Goal: Use online tool/utility: Utilize a website feature to perform a specific function

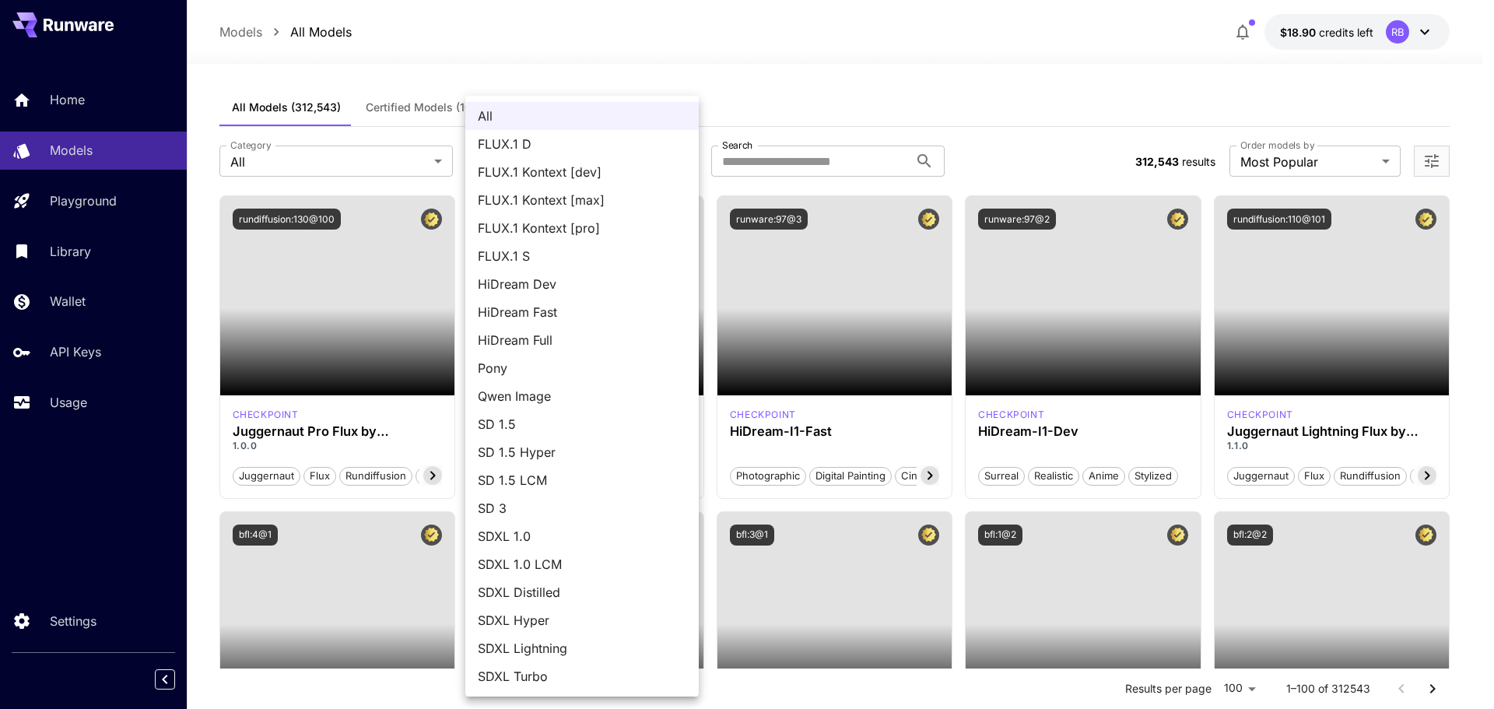
click at [611, 54] on div at bounding box center [747, 354] width 1494 height 709
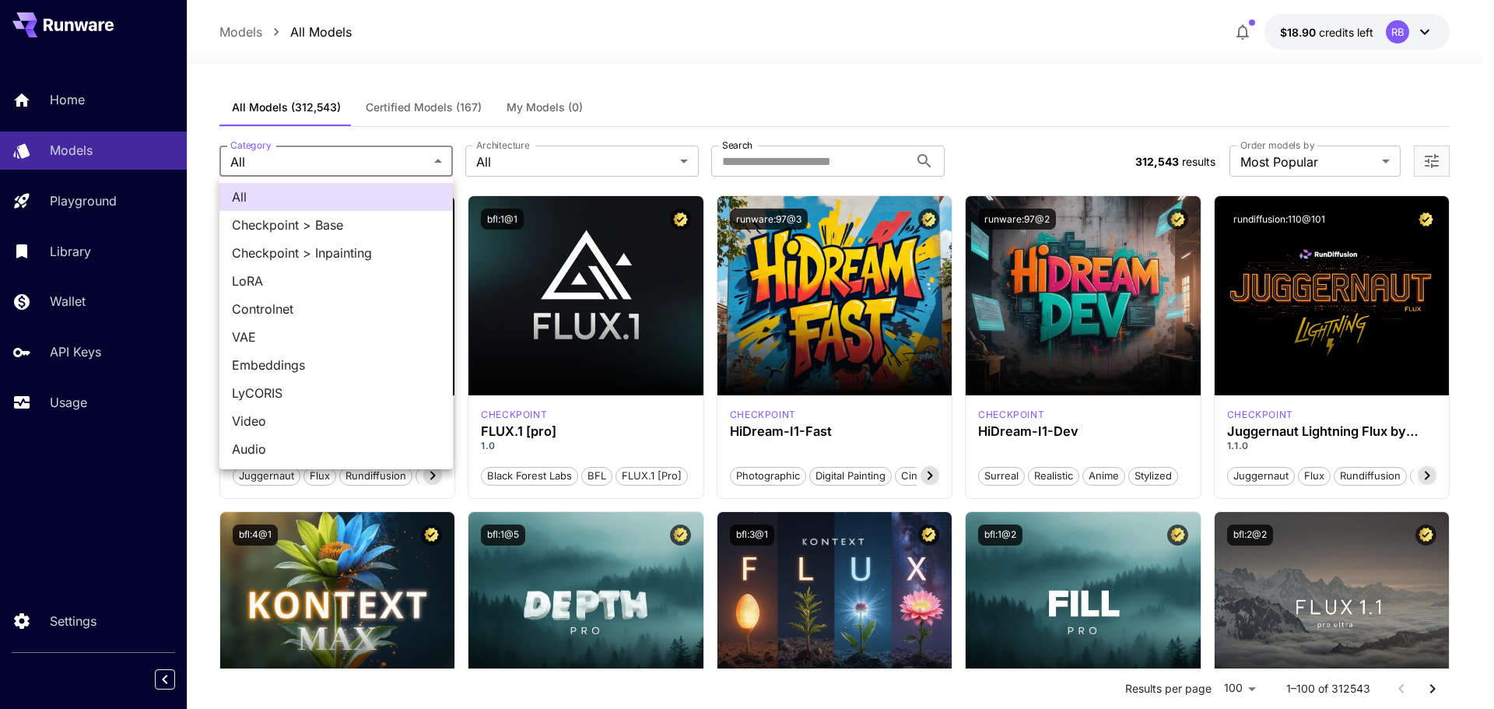
click at [636, 67] on div at bounding box center [747, 354] width 1494 height 709
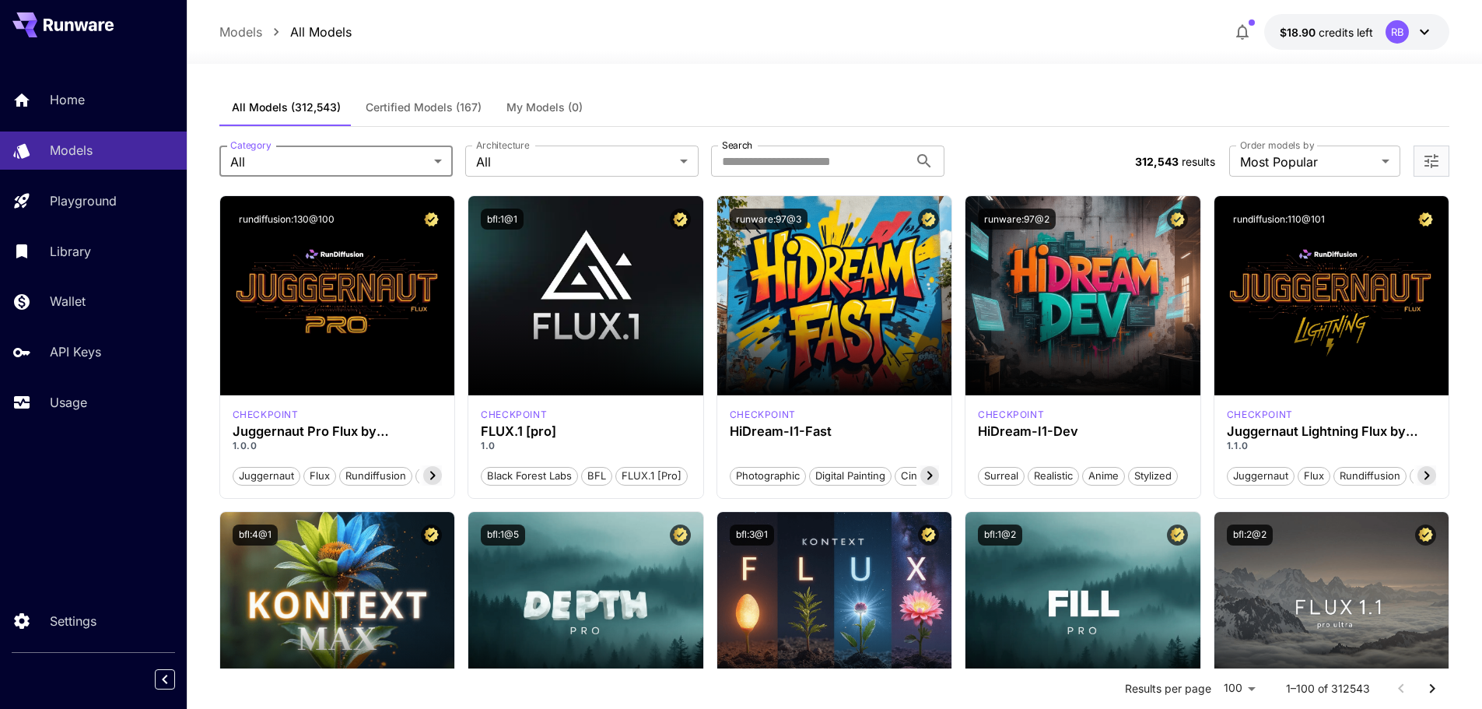
click at [389, 104] on span "Certified Models (167)" at bounding box center [424, 107] width 116 height 14
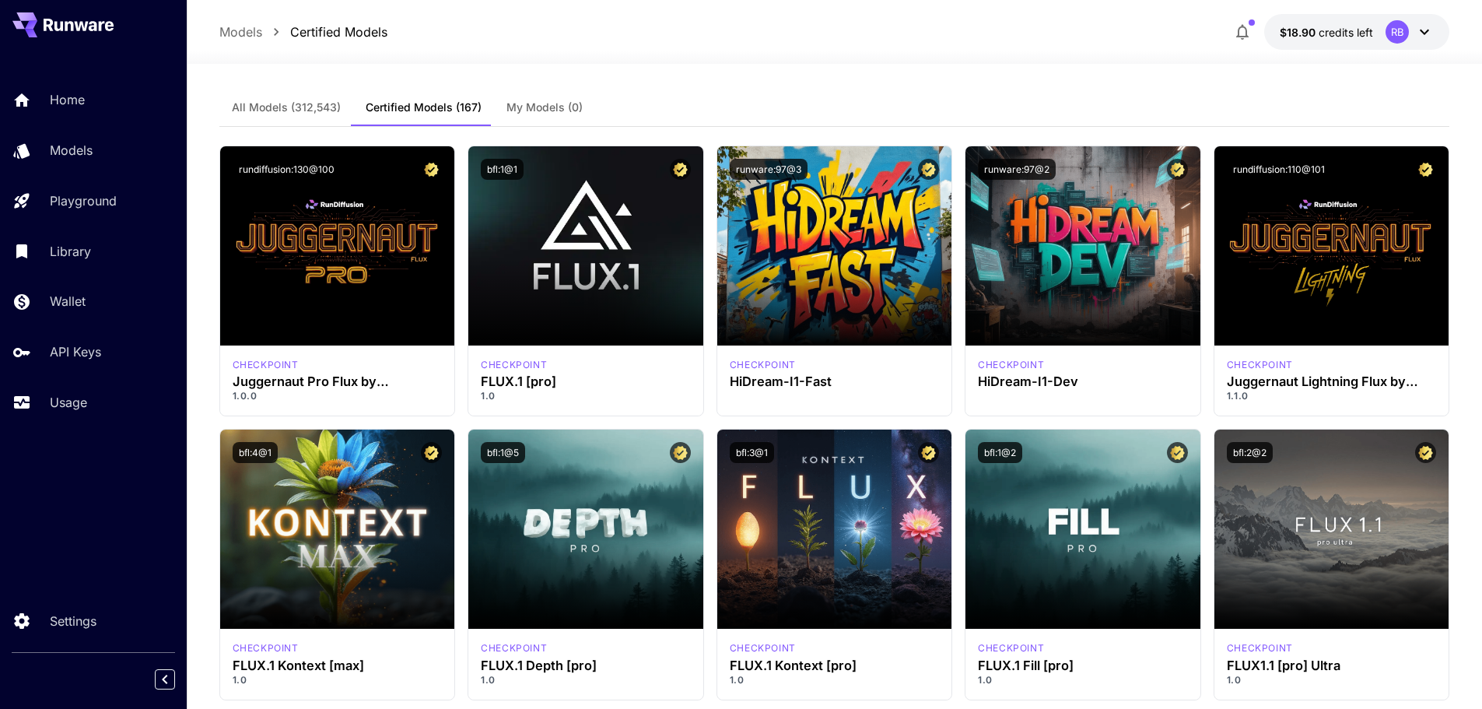
scroll to position [78, 0]
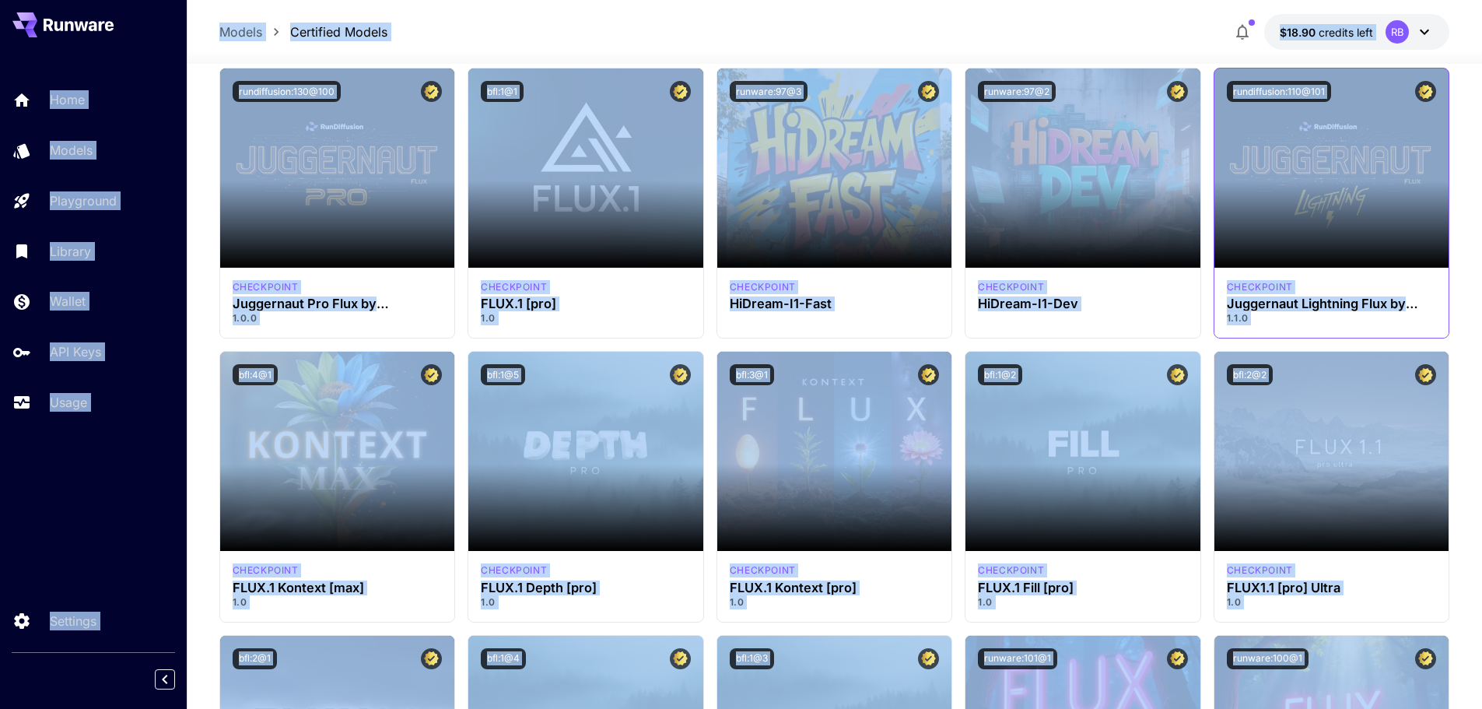
copy body "Home Models Playground Library Wallet API Keys Usage Settings Models Certified …"
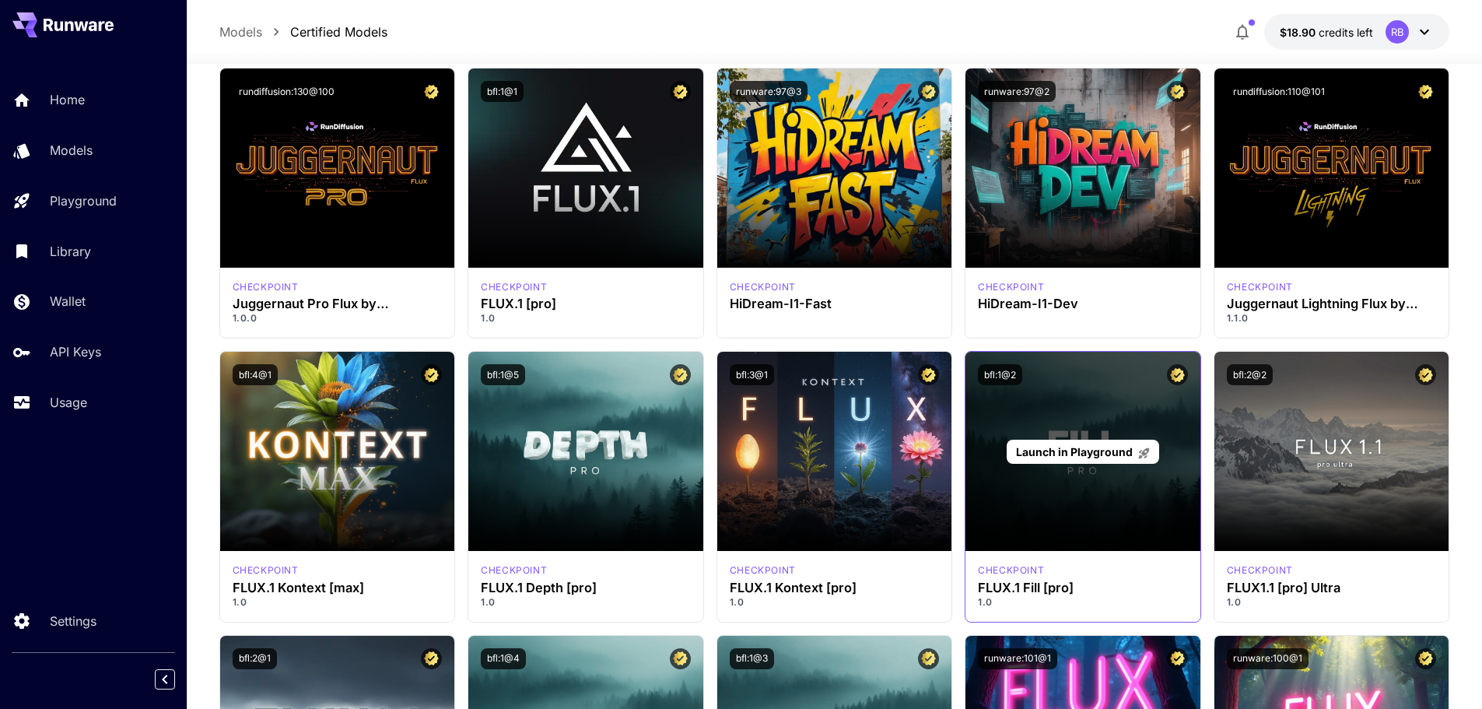
click at [1071, 452] on span "Launch in Playground" at bounding box center [1074, 451] width 117 height 13
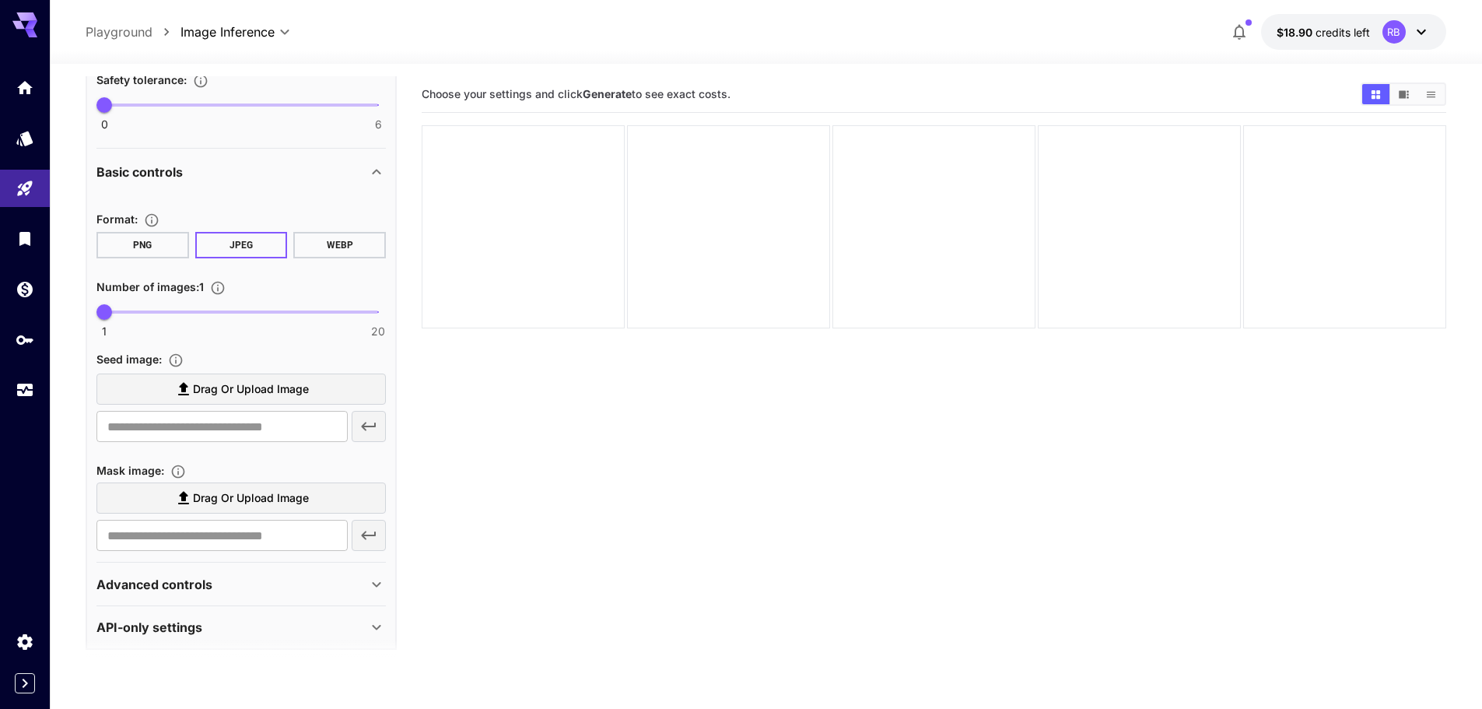
scroll to position [462, 0]
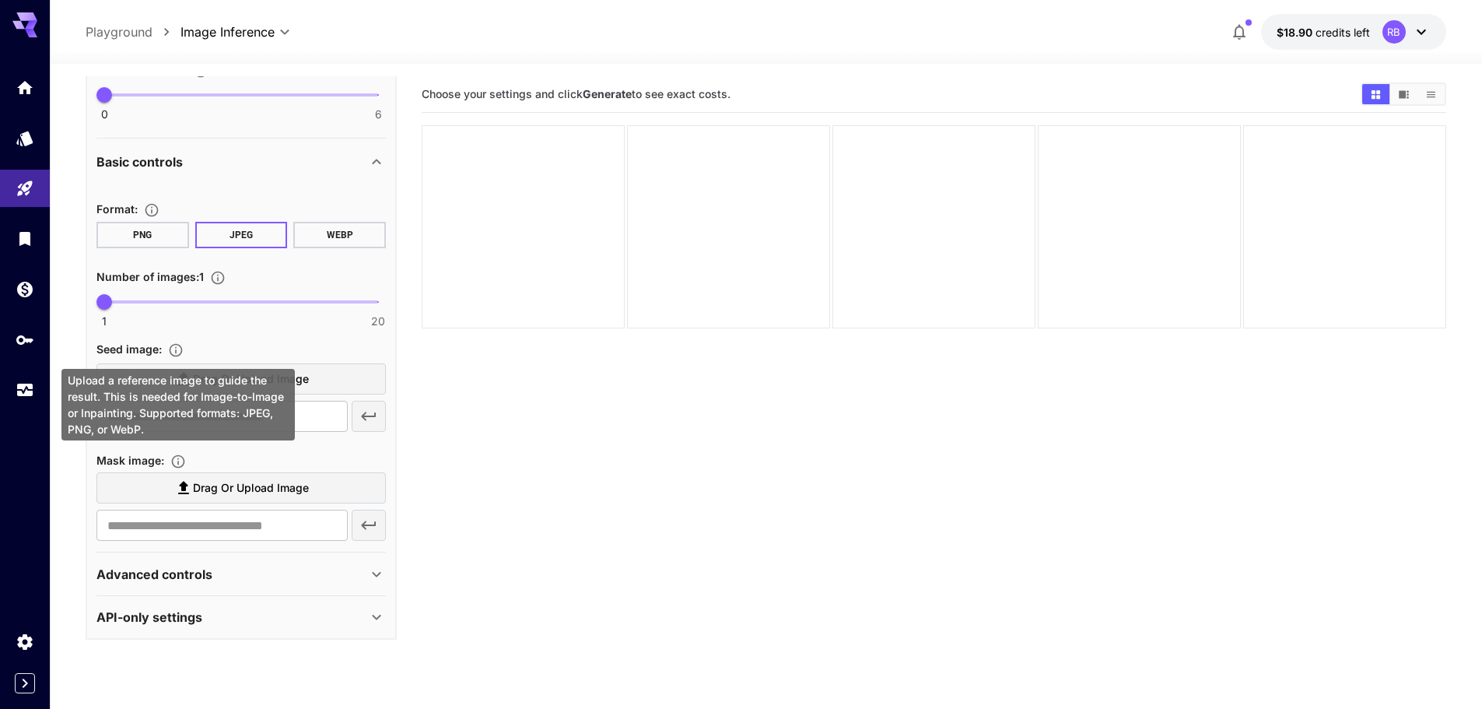
click at [177, 349] on icon "Upload a reference image to guide the result. This is needed for Image-to-Image…" at bounding box center [176, 350] width 16 height 16
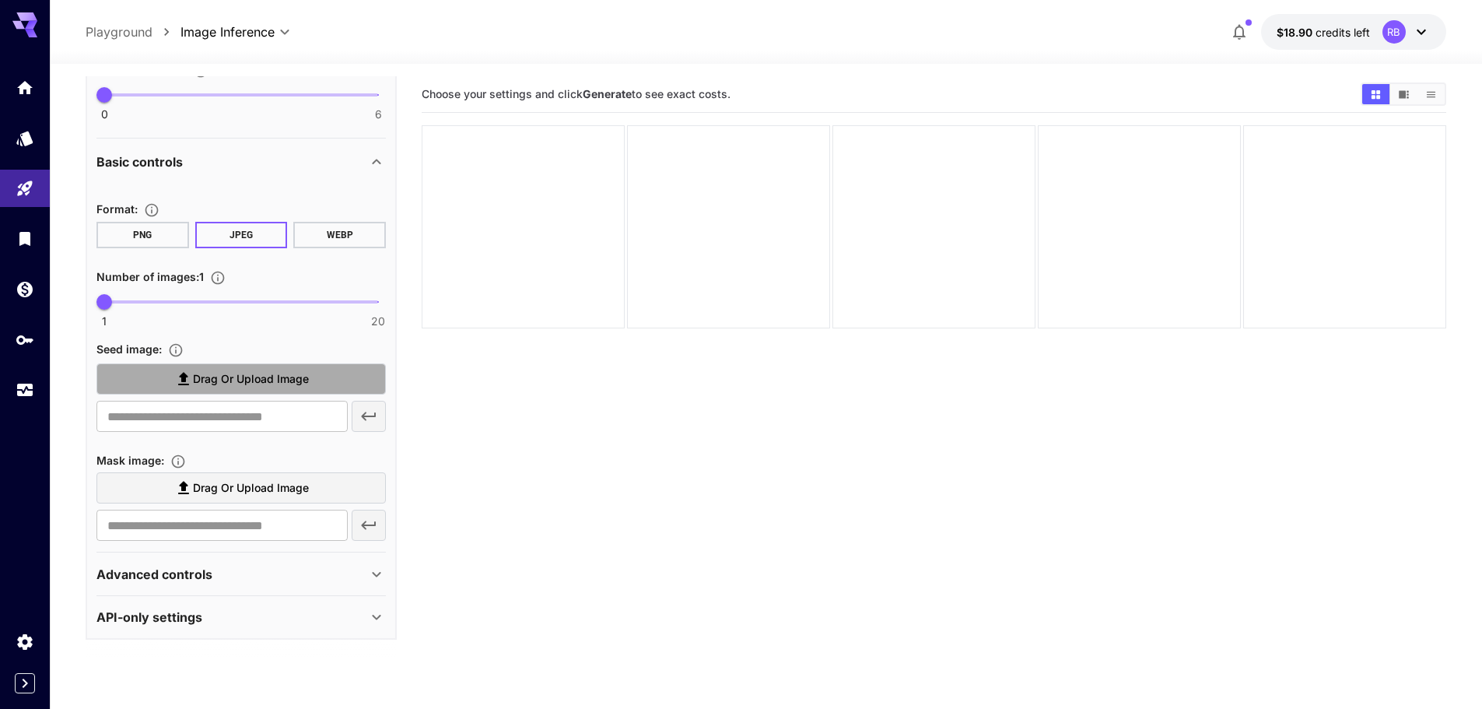
click at [237, 381] on span "Drag or upload image" at bounding box center [251, 379] width 116 height 19
click at [0, 0] on input "Drag or upload image" at bounding box center [0, 0] width 0 height 0
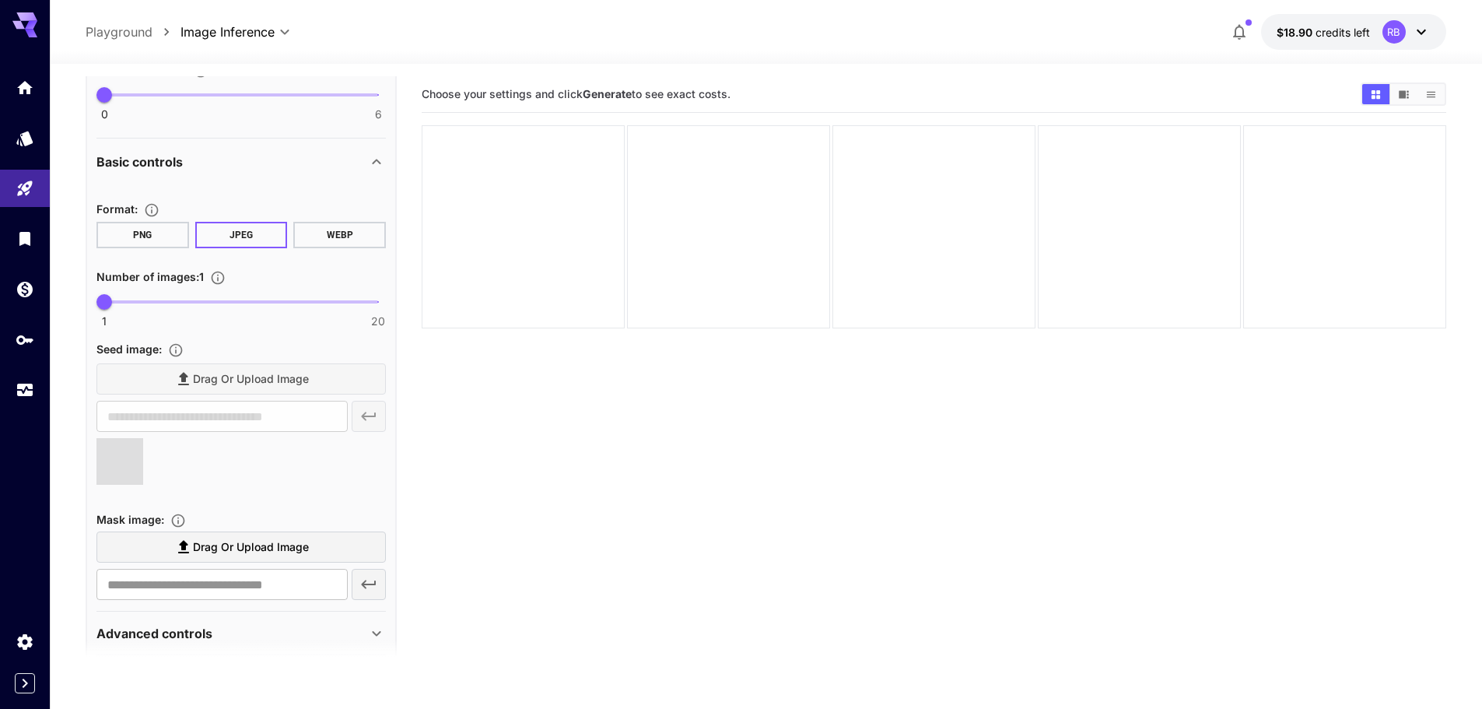
type input "**********"
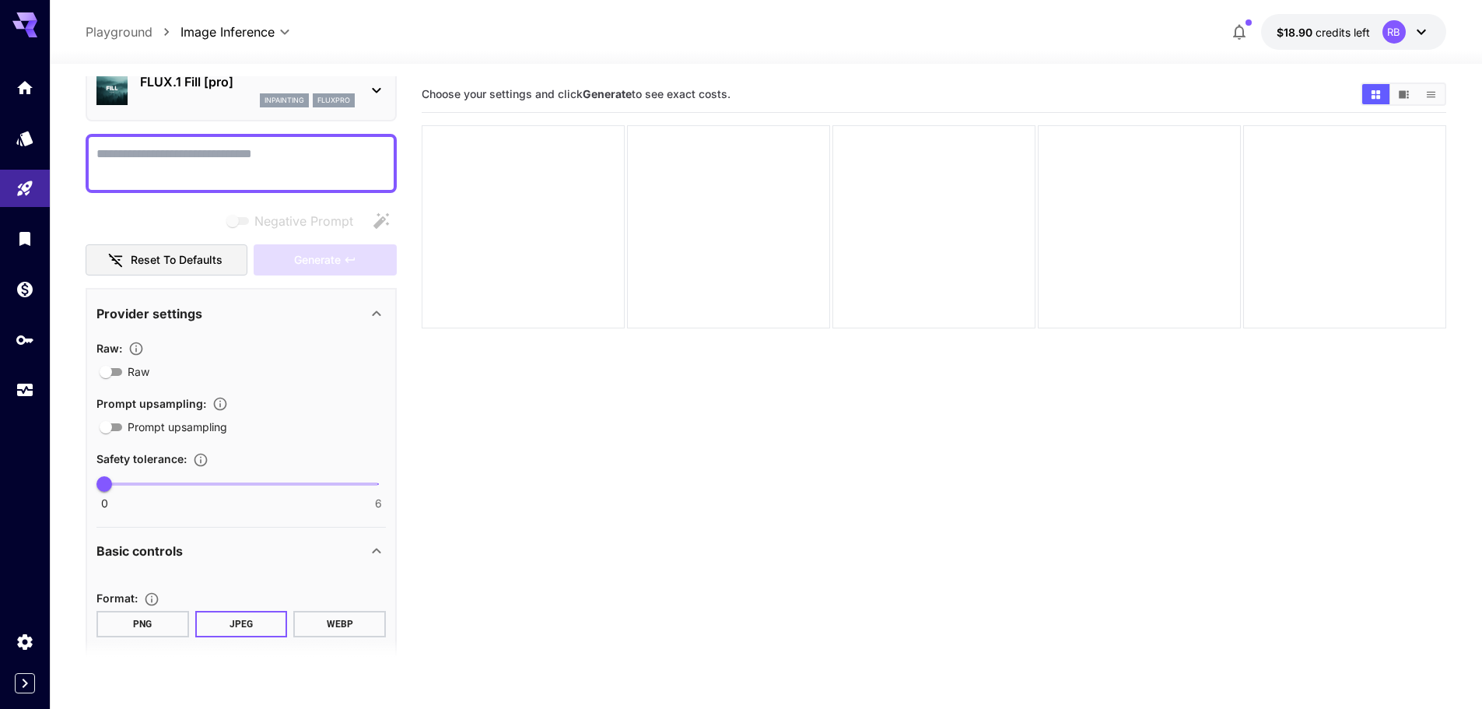
scroll to position [0, 0]
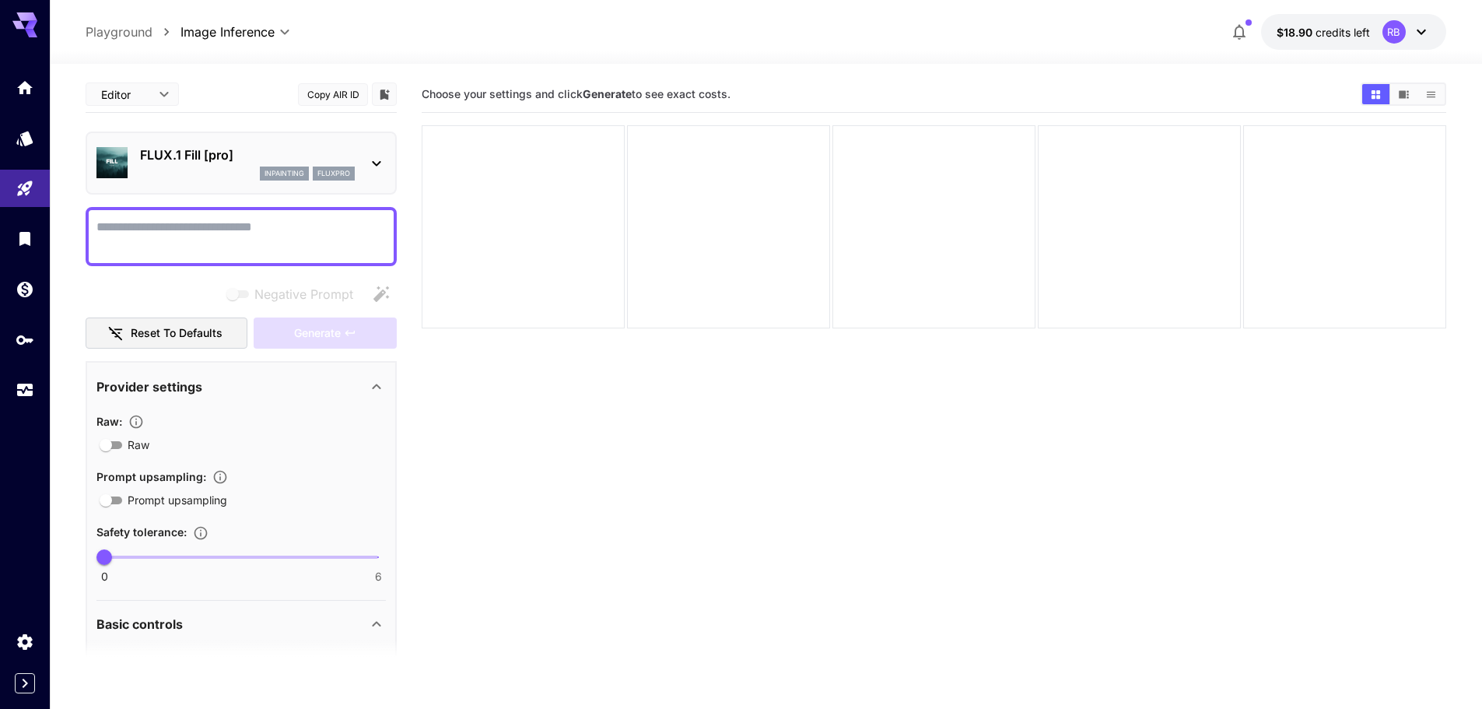
click at [185, 239] on textarea "Negative Prompt" at bounding box center [240, 236] width 289 height 37
paste textarea "**********"
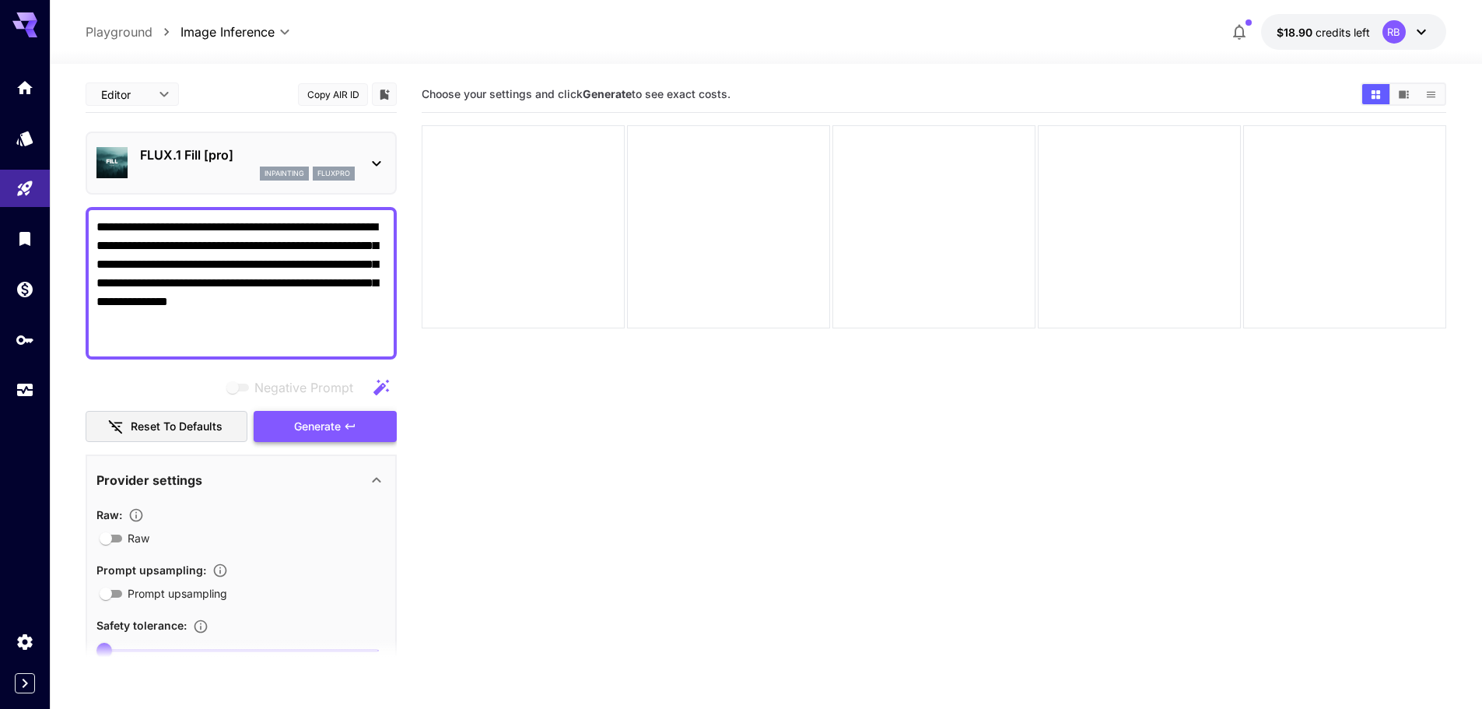
type textarea "**********"
click at [307, 423] on span "Generate" at bounding box center [317, 426] width 47 height 19
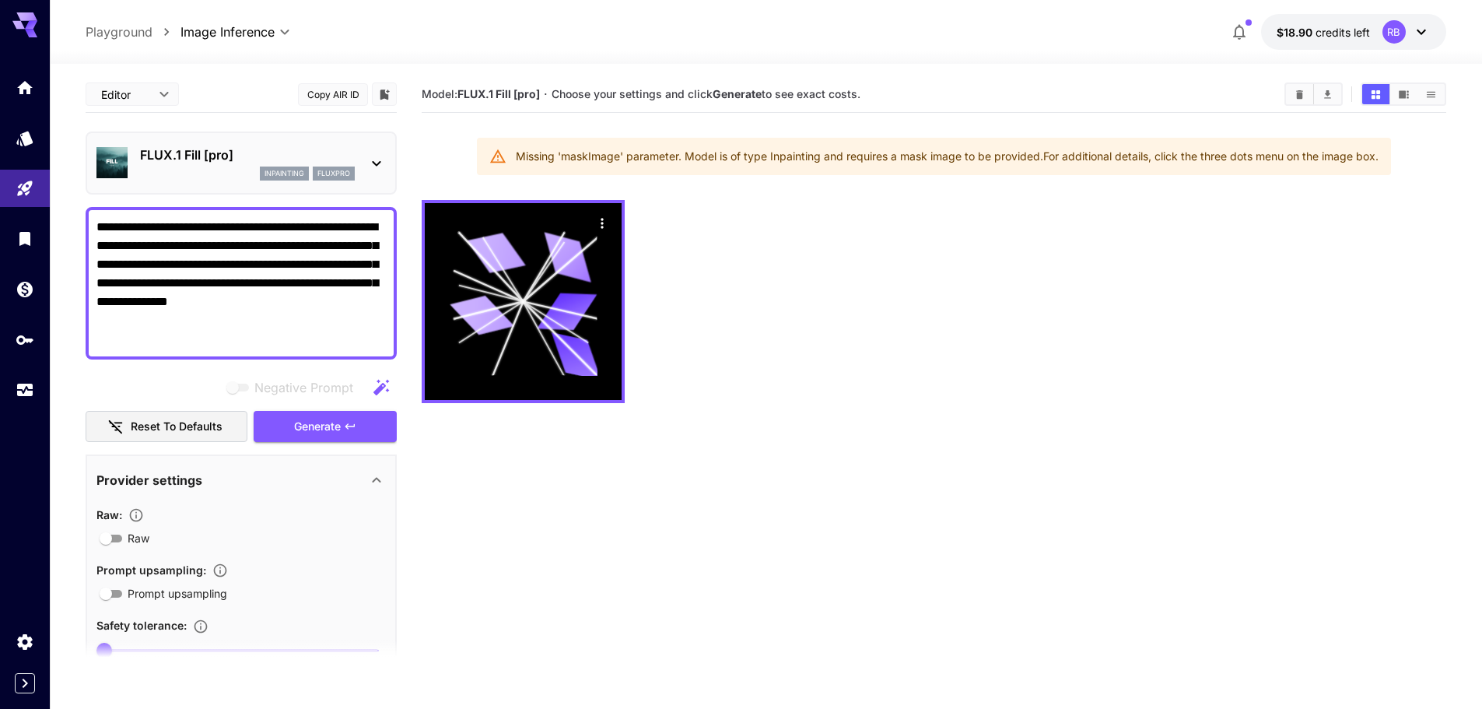
drag, startPoint x: 511, startPoint y: 152, endPoint x: 1383, endPoint y: 172, distance: 872.4
click at [1383, 172] on div "Missing 'maskImage' parameter. Model is of type Inpainting and requires a mask …" at bounding box center [934, 156] width 914 height 37
copy div "Missing 'maskImage' parameter. Model is of type Inpainting and requires a mask …"
click at [1059, 217] on div at bounding box center [934, 301] width 1025 height 203
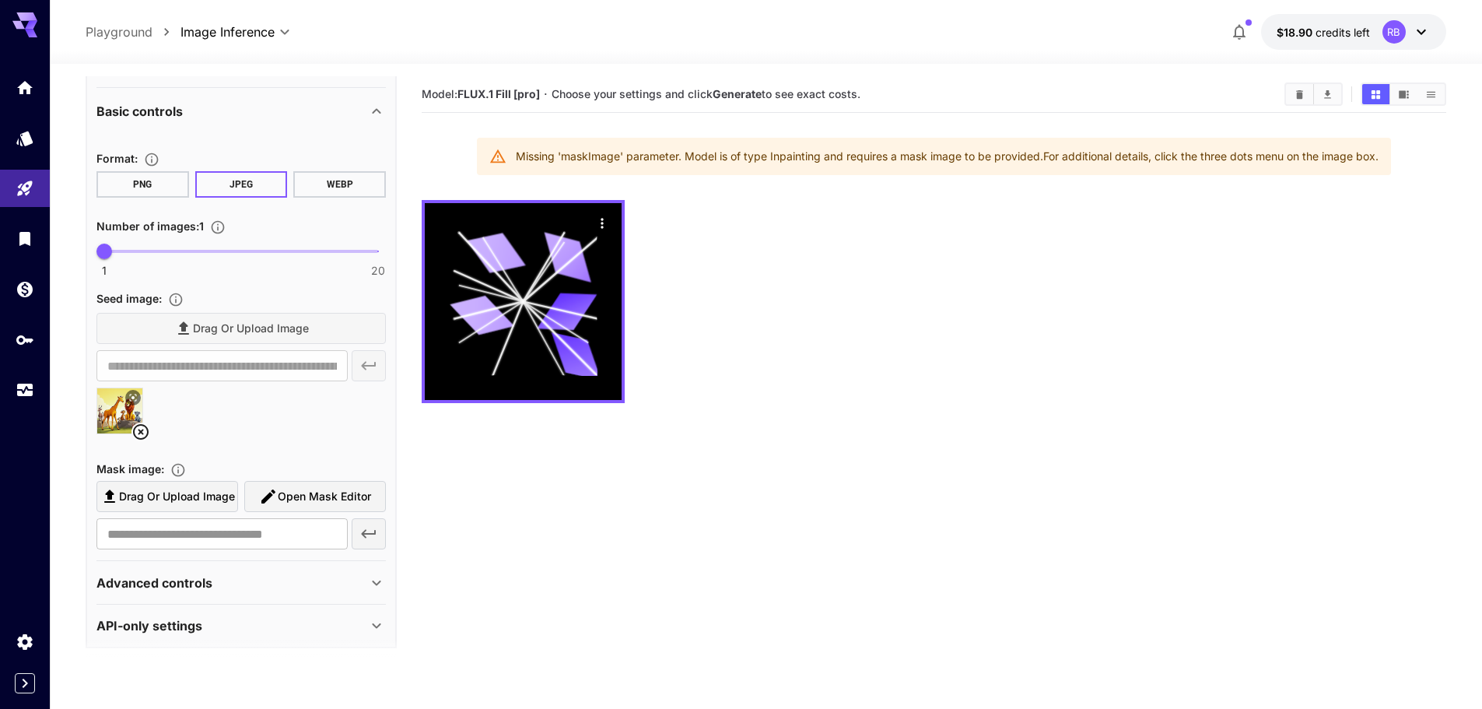
scroll to position [615, 0]
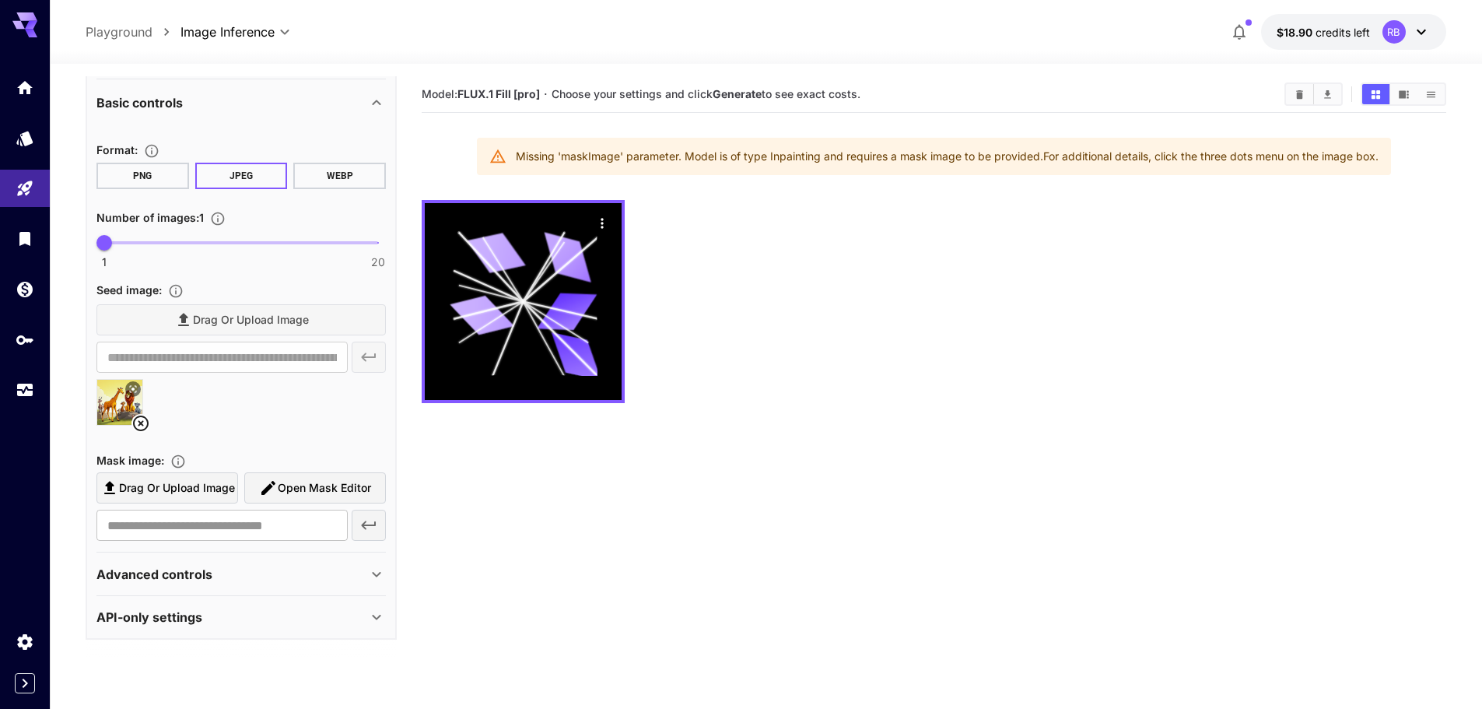
click at [300, 486] on span "Open Mask Editor" at bounding box center [324, 488] width 93 height 19
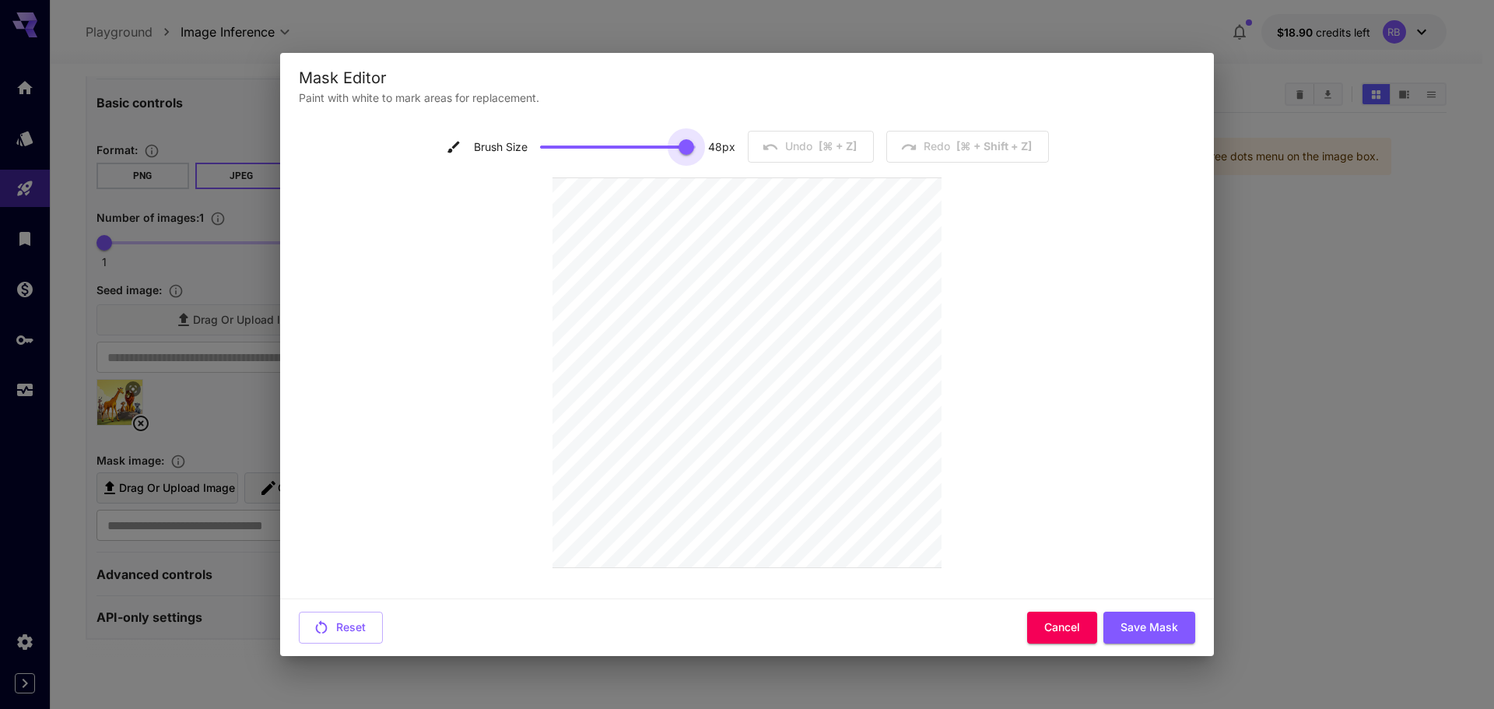
type input "**"
drag, startPoint x: 548, startPoint y: 142, endPoint x: 717, endPoint y: 142, distance: 168.8
click at [717, 142] on div "Brush Size 50 px" at bounding box center [590, 146] width 289 height 23
click at [1169, 628] on button "Save Mask" at bounding box center [1149, 628] width 92 height 32
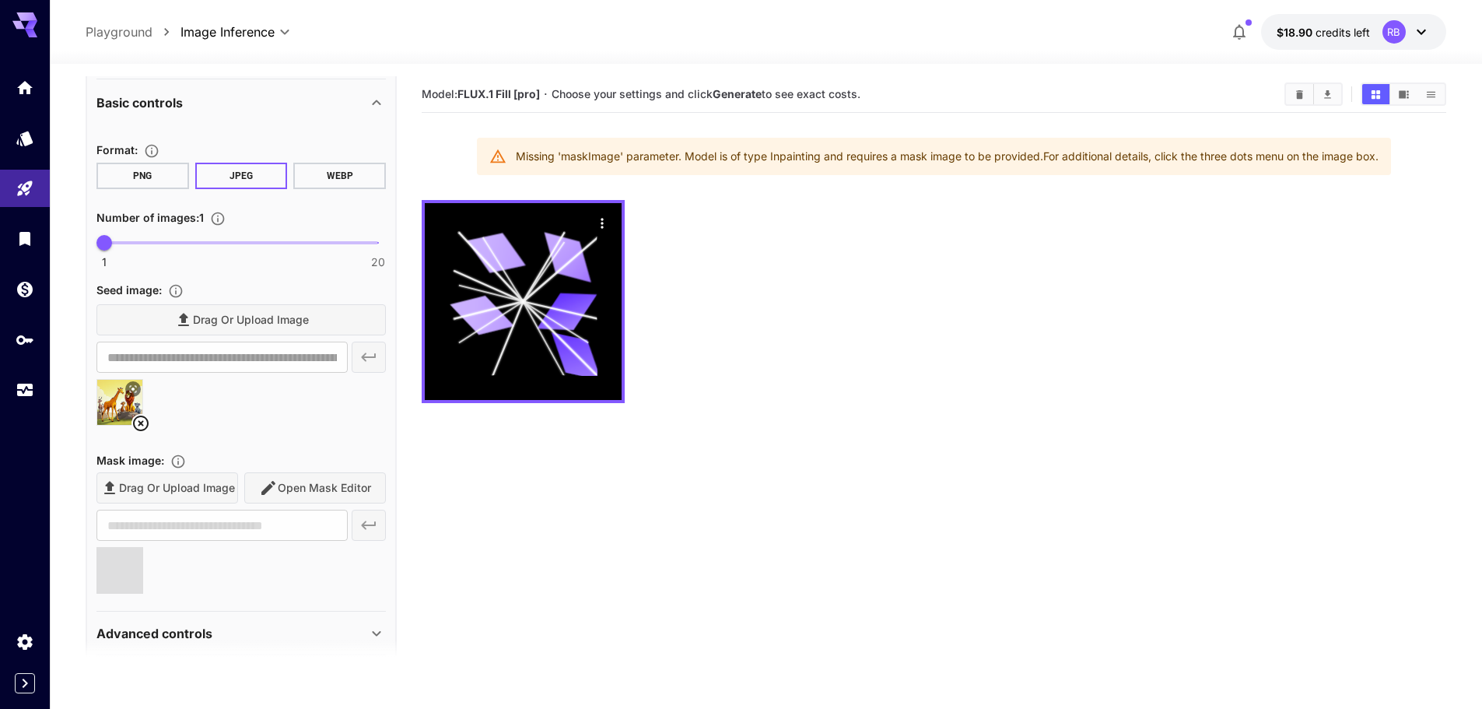
type input "**********"
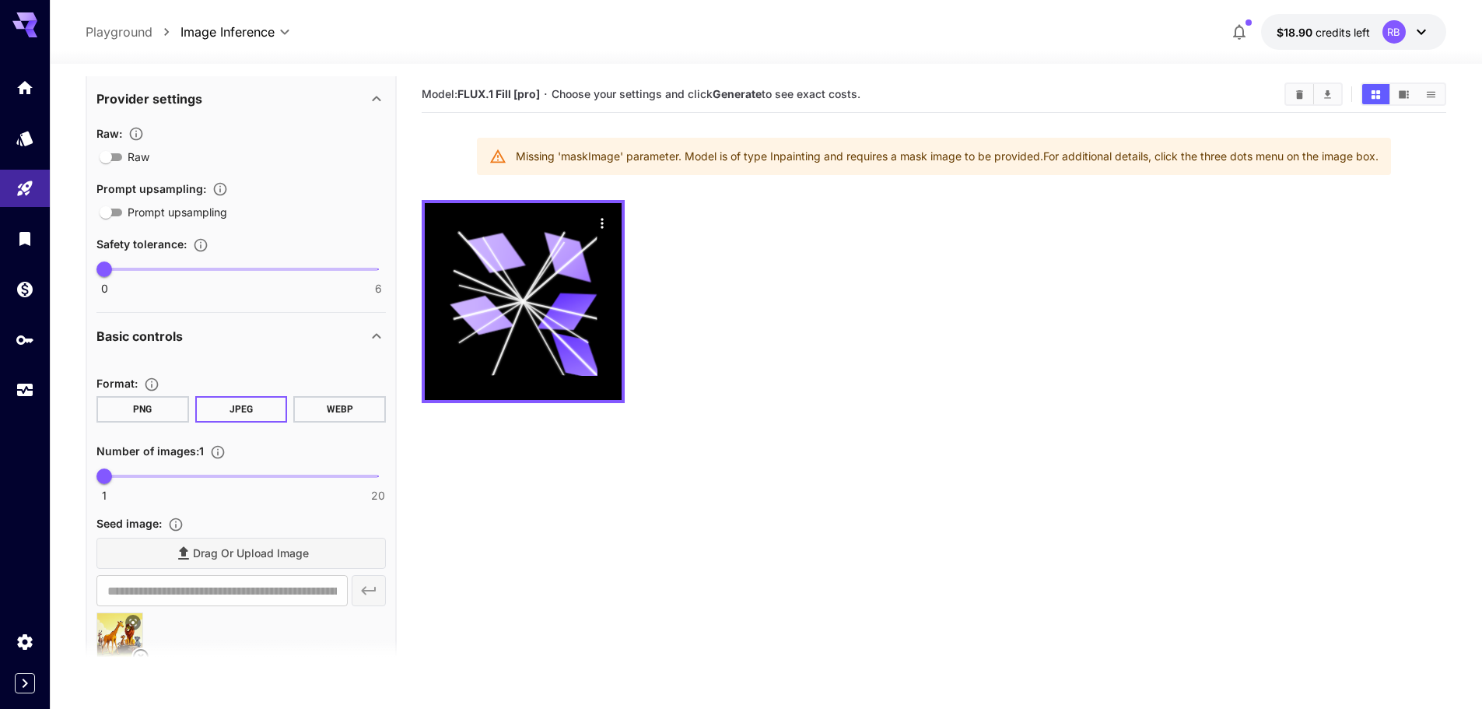
scroll to position [70, 0]
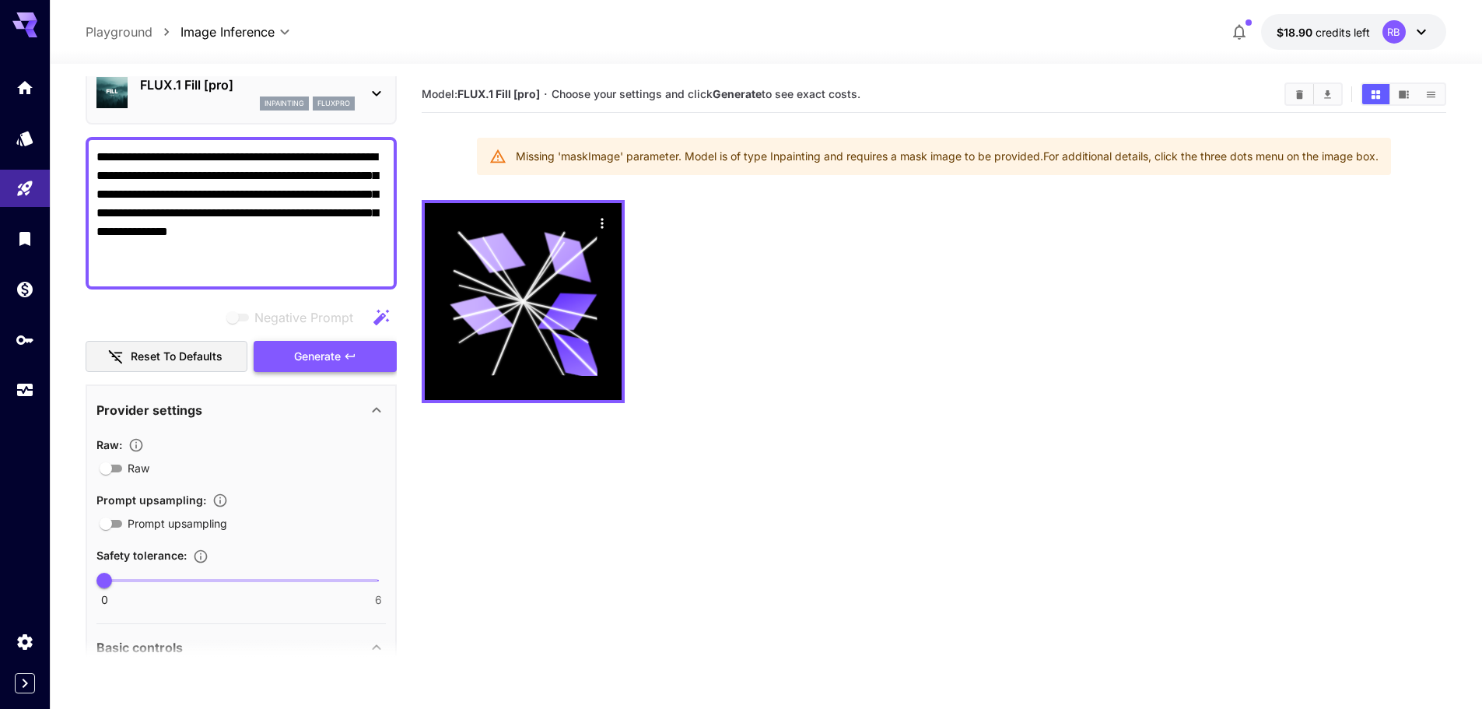
click at [349, 345] on button "Generate" at bounding box center [325, 357] width 143 height 32
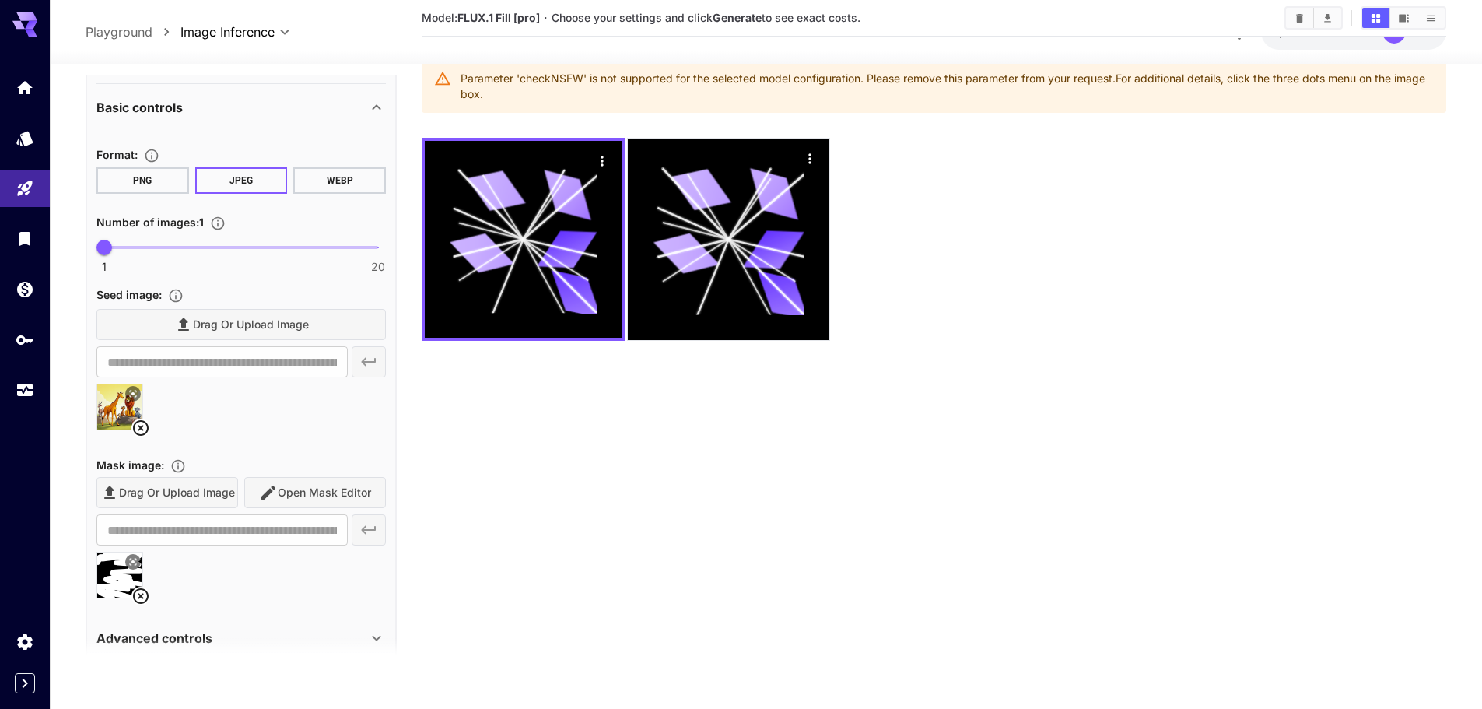
scroll to position [615, 0]
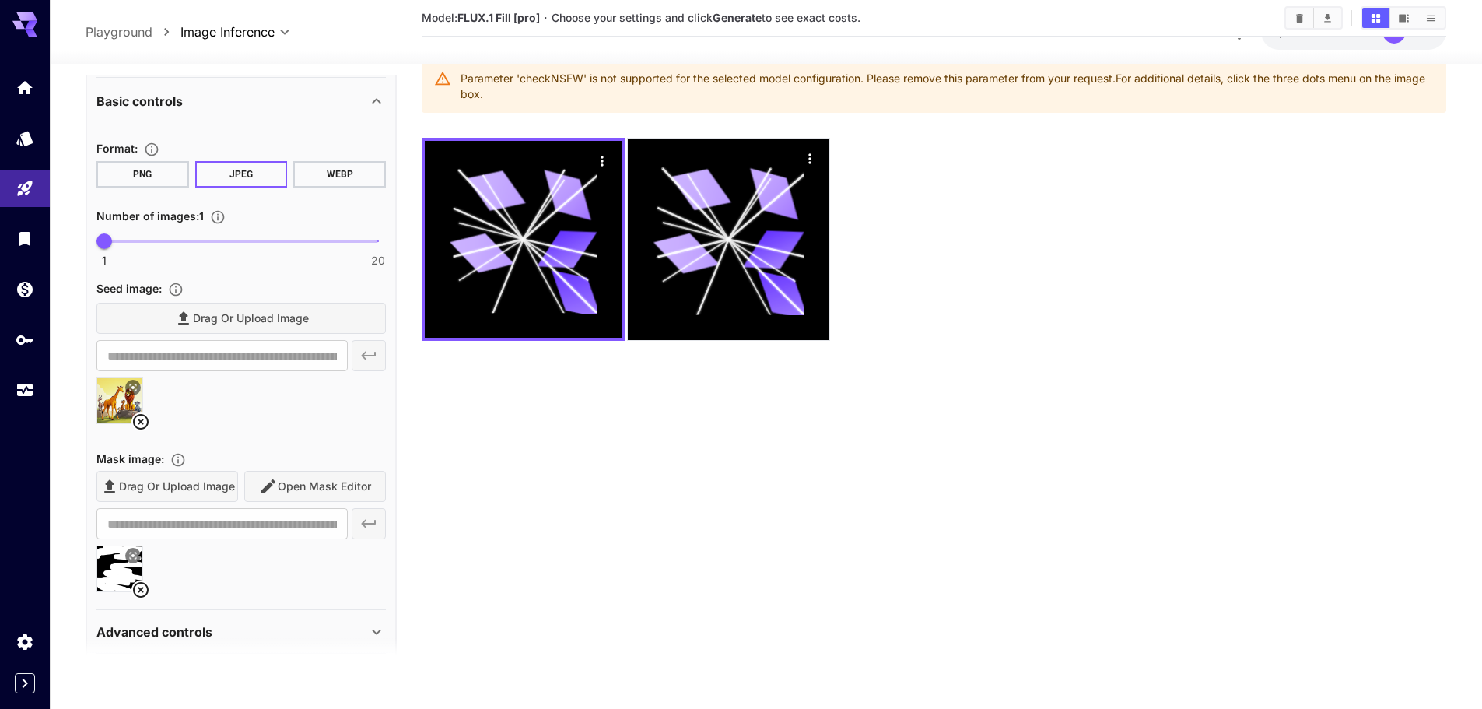
click at [321, 486] on div "Drag or upload image Open Mask Editor" at bounding box center [240, 487] width 289 height 32
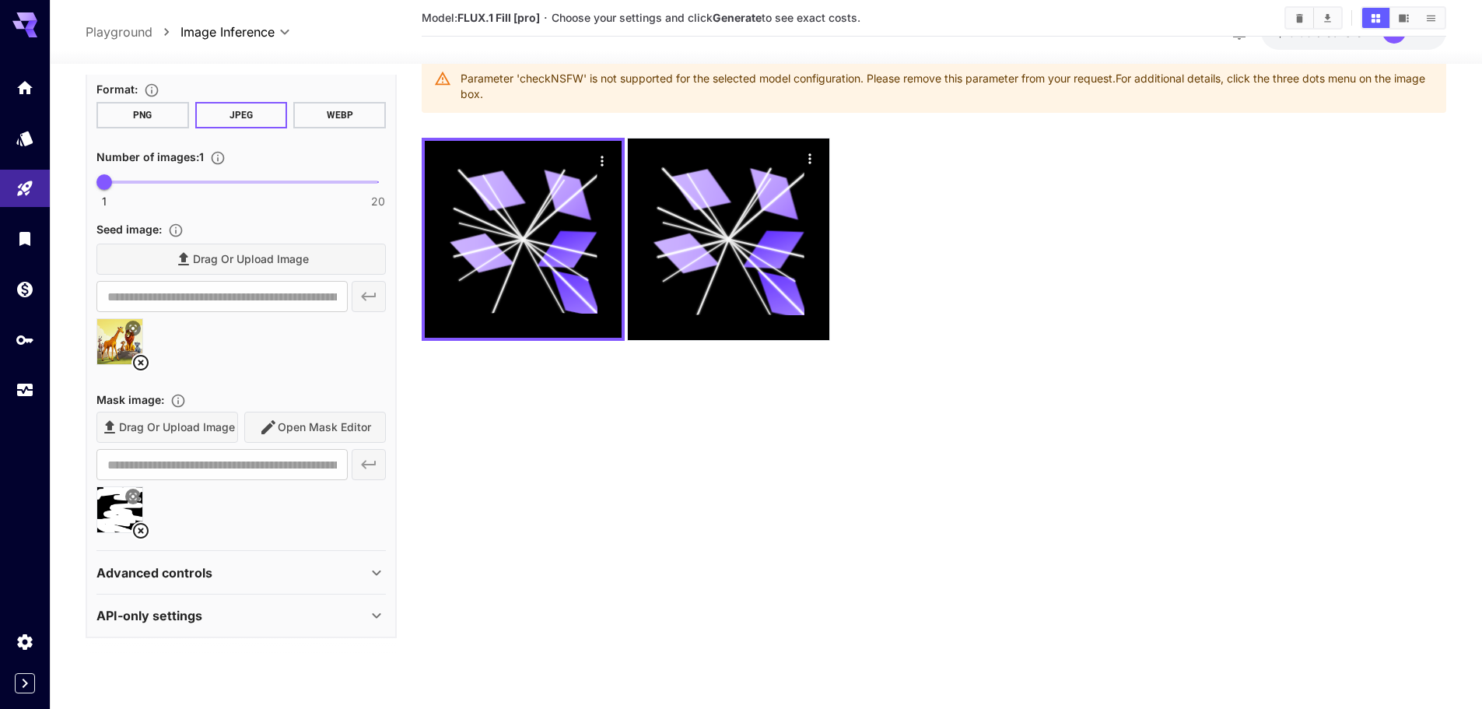
click at [314, 570] on div "Advanced controls" at bounding box center [231, 572] width 271 height 19
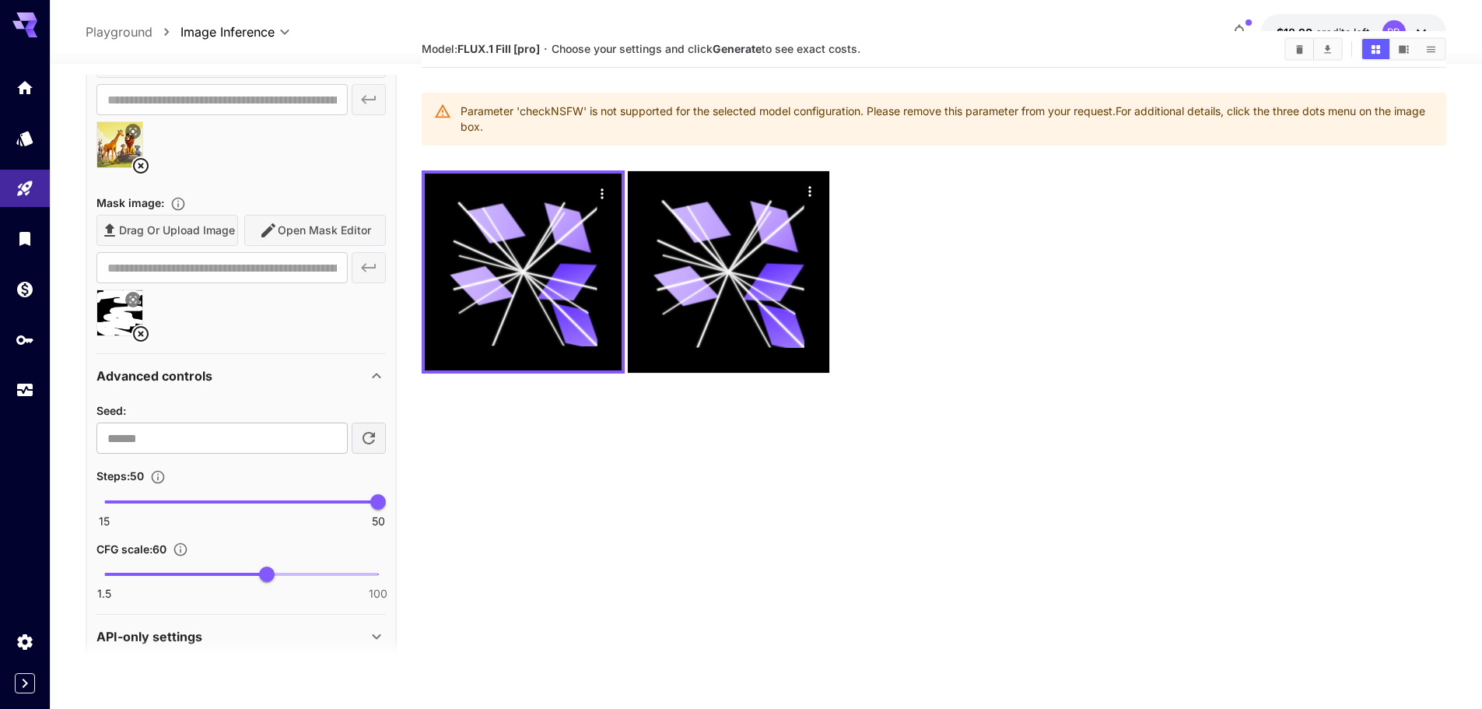
scroll to position [892, 0]
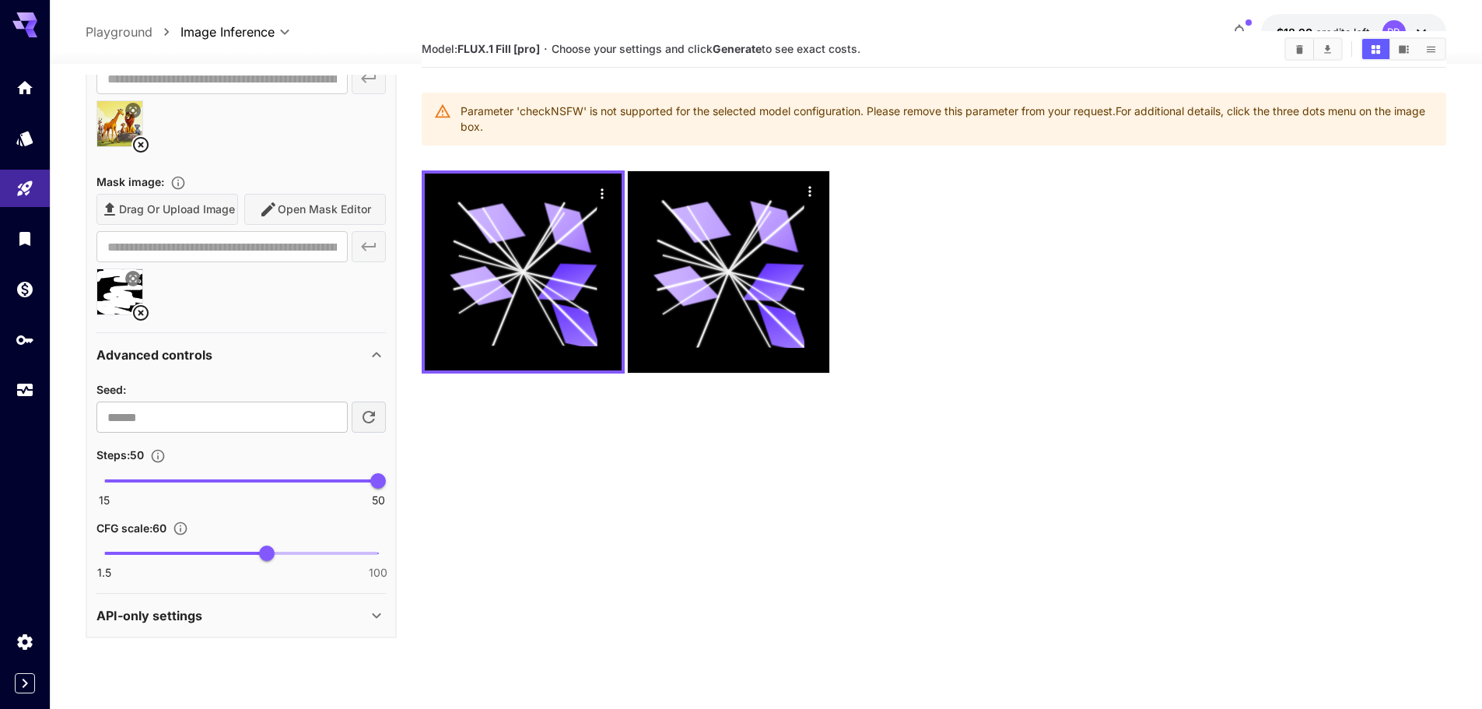
click at [213, 628] on div "API-only settings" at bounding box center [240, 615] width 289 height 37
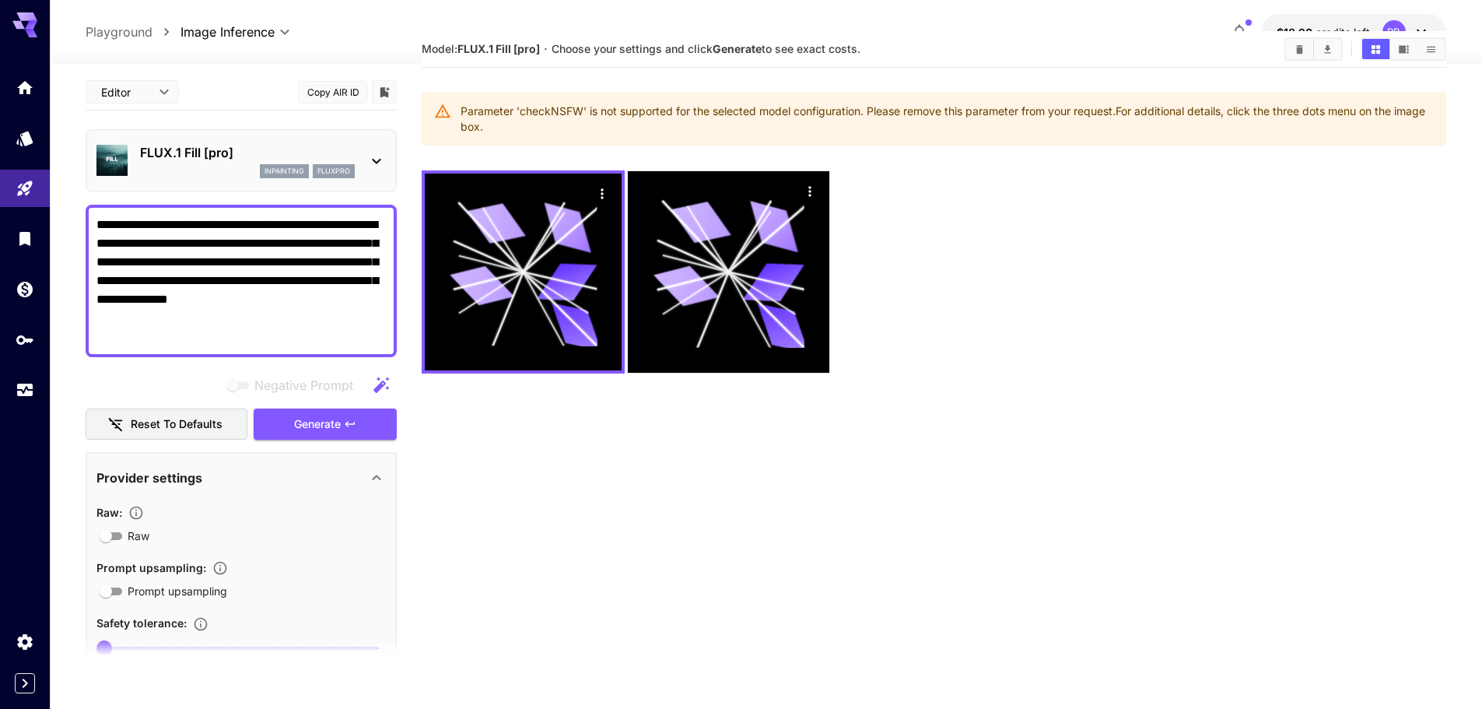
scroll to position [0, 0]
click at [561, 106] on div "Parameter 'checkNSFW' is not supported for the selected model configuration. Pl…" at bounding box center [947, 119] width 973 height 44
copy div "checkNSFW"
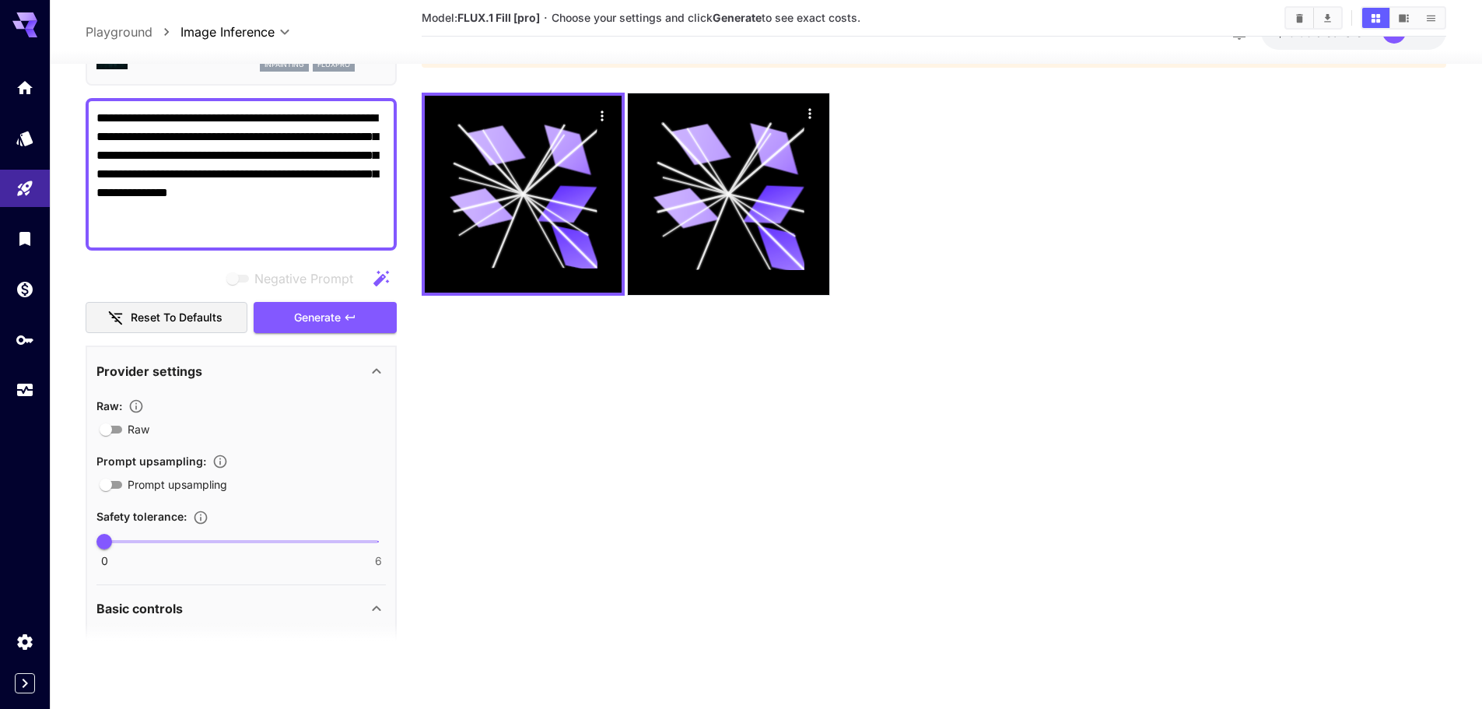
scroll to position [311, 0]
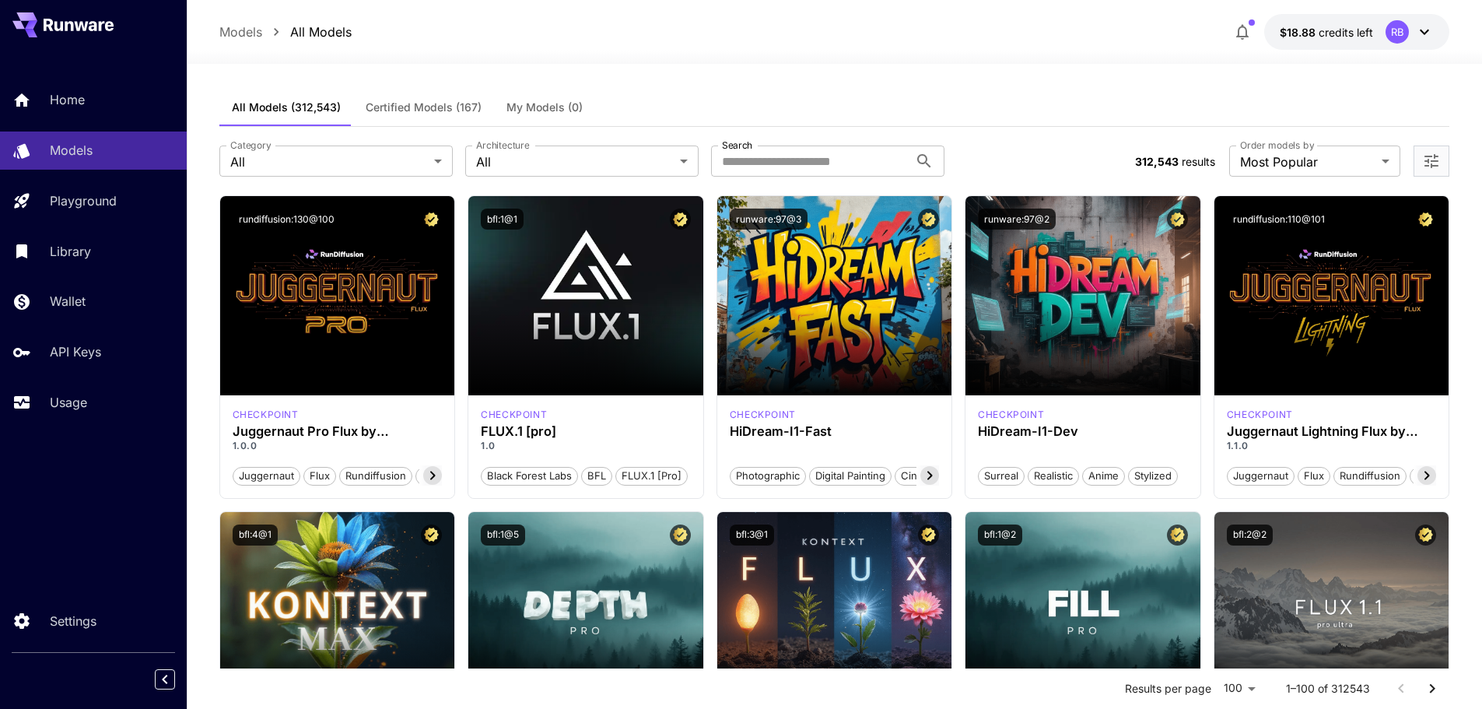
scroll to position [393, 0]
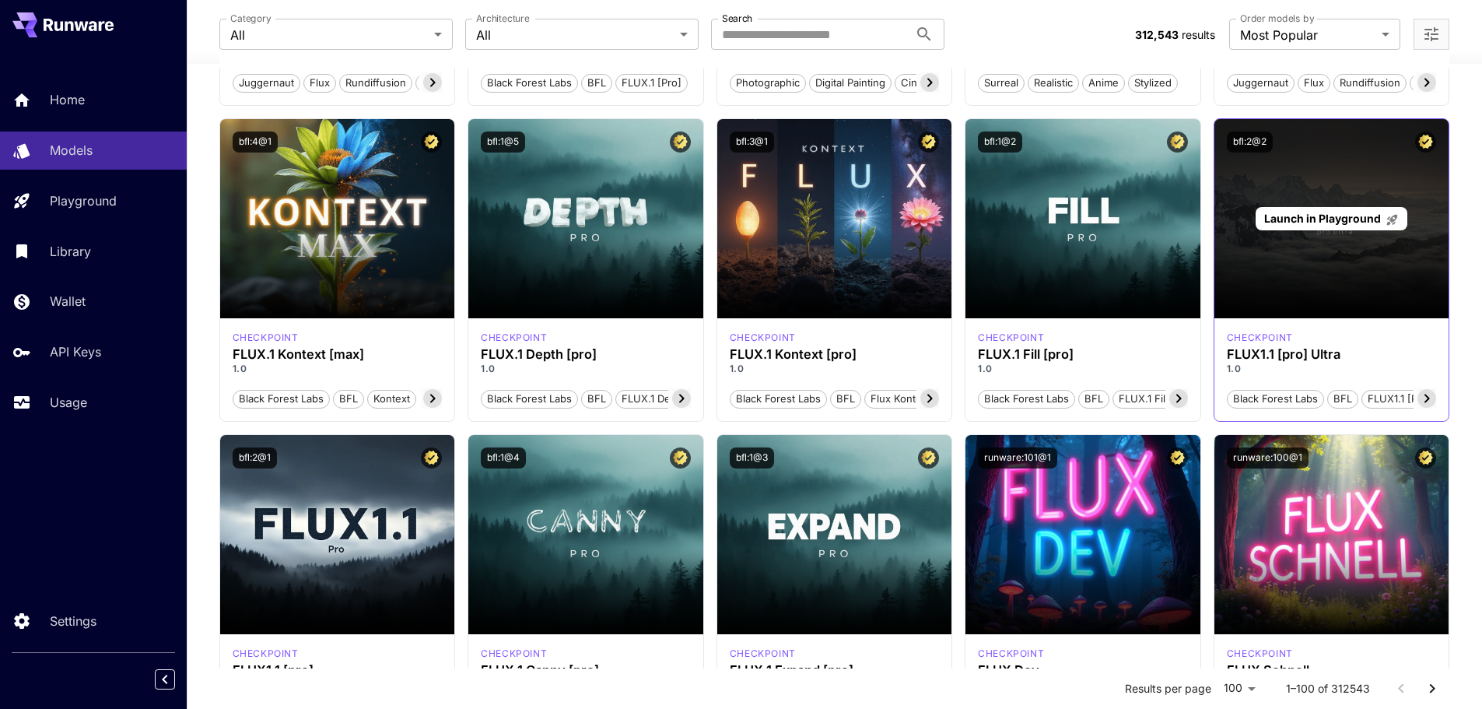
click at [1332, 224] on span "Launch in Playground" at bounding box center [1322, 218] width 117 height 13
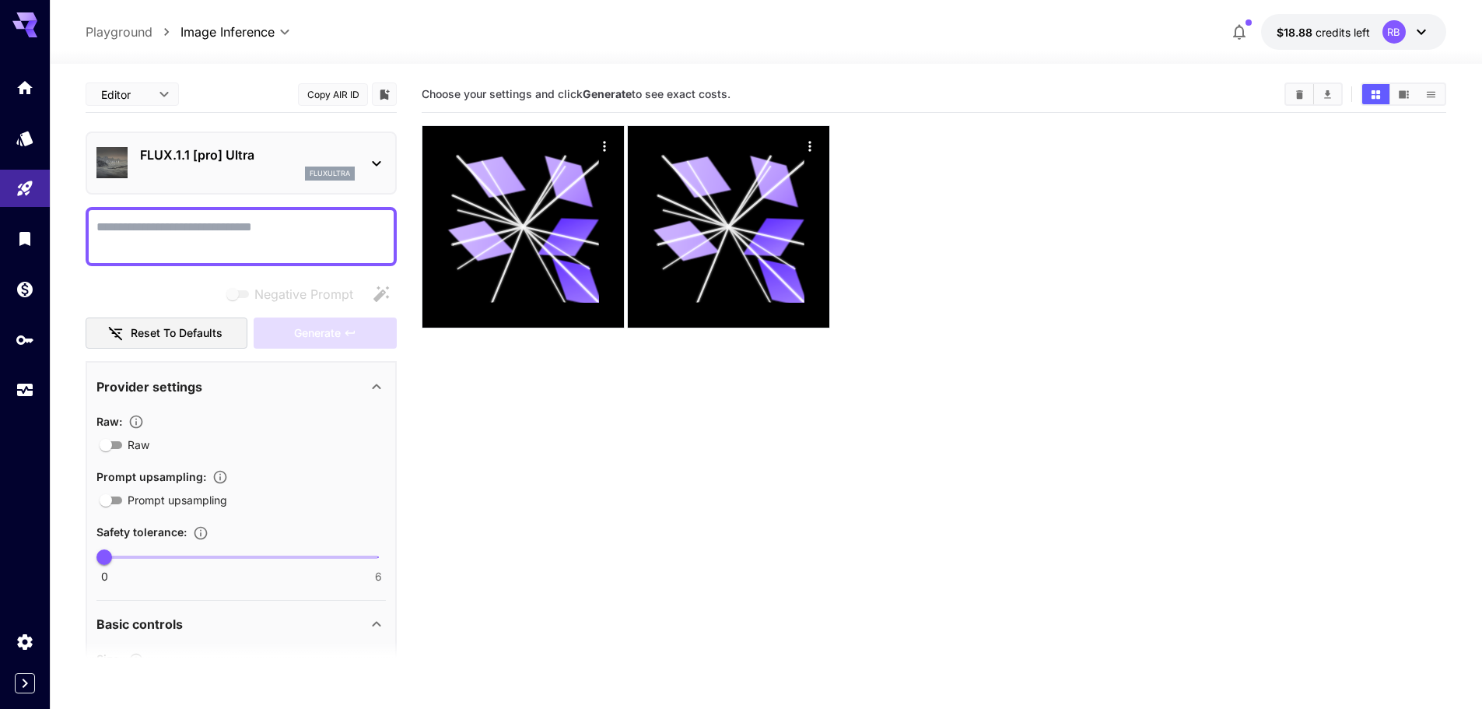
paste textarea "**********"
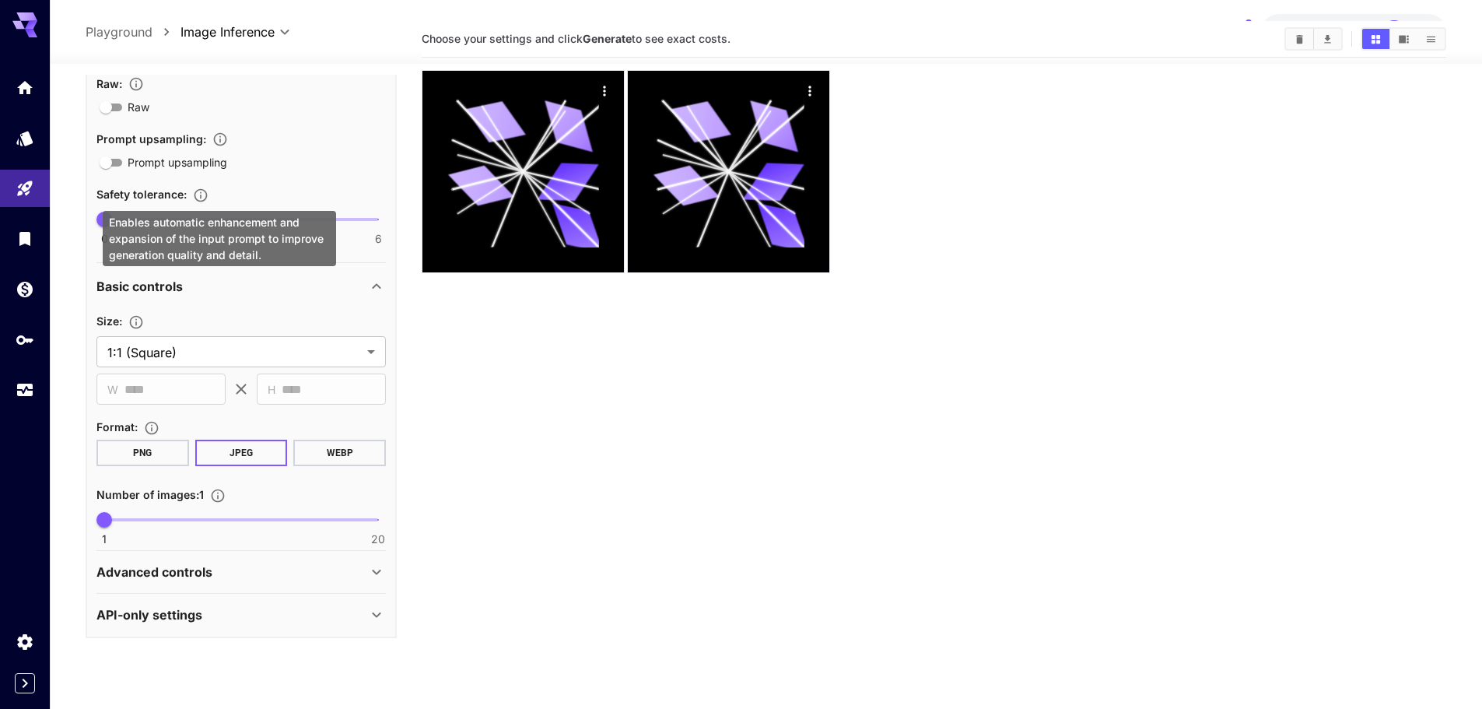
scroll to position [123, 0]
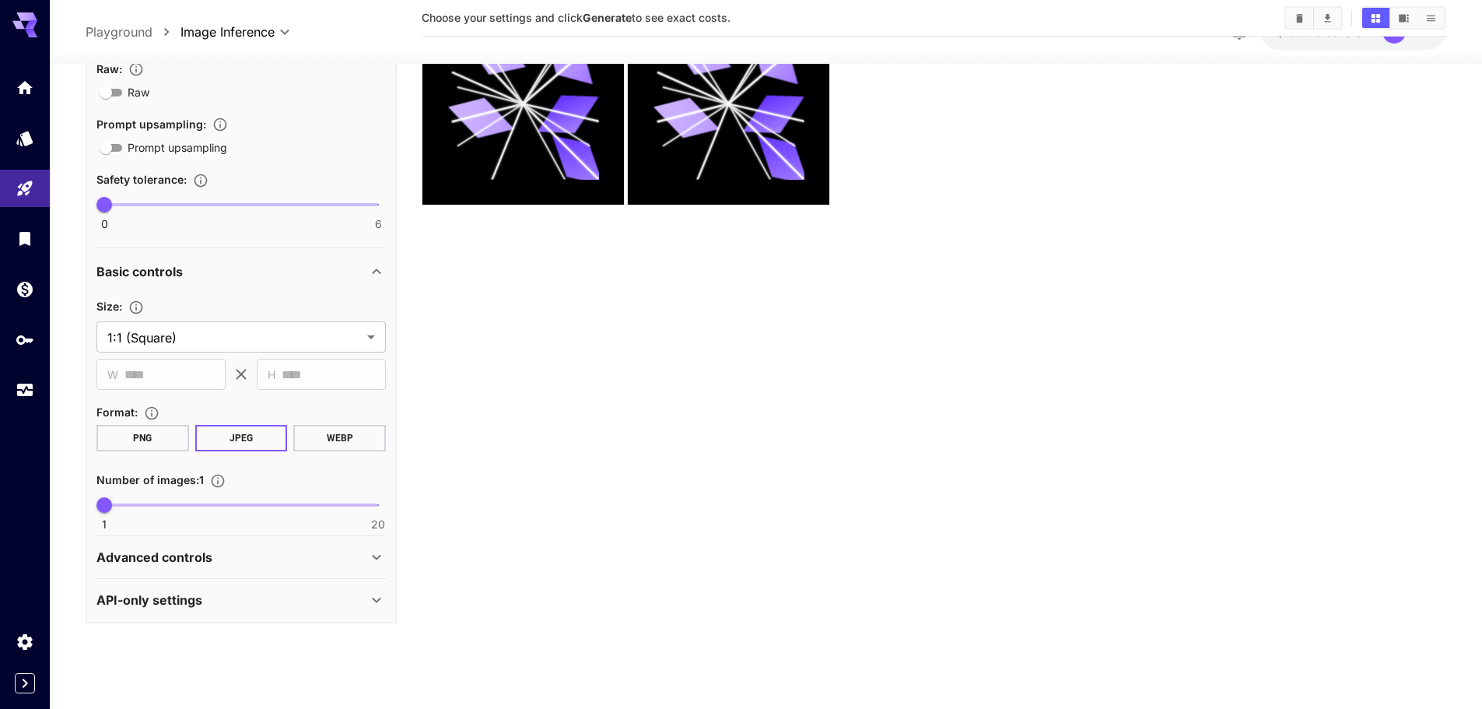
type textarea "**********"
click at [181, 556] on p "Advanced controls" at bounding box center [154, 557] width 116 height 19
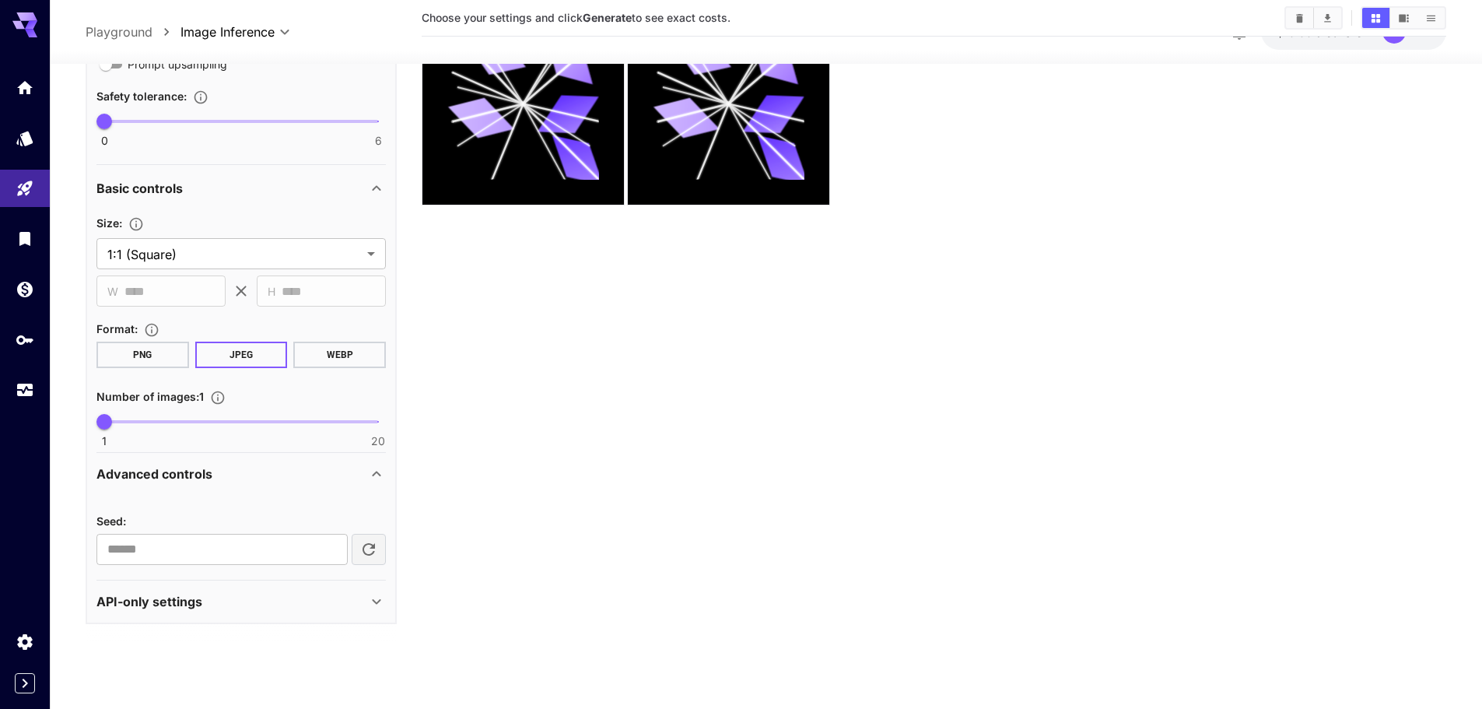
scroll to position [514, 0]
click at [197, 613] on div "API-only settings" at bounding box center [240, 600] width 289 height 37
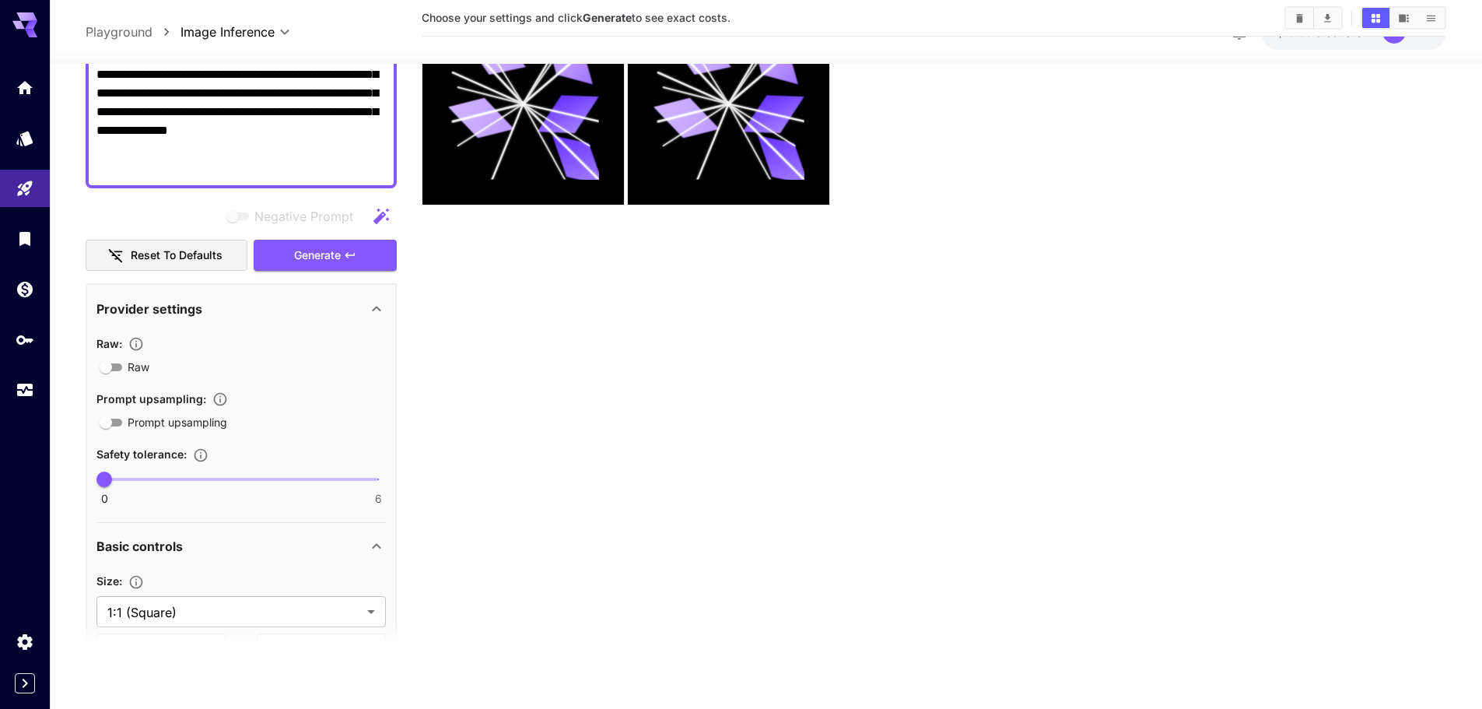
scroll to position [0, 0]
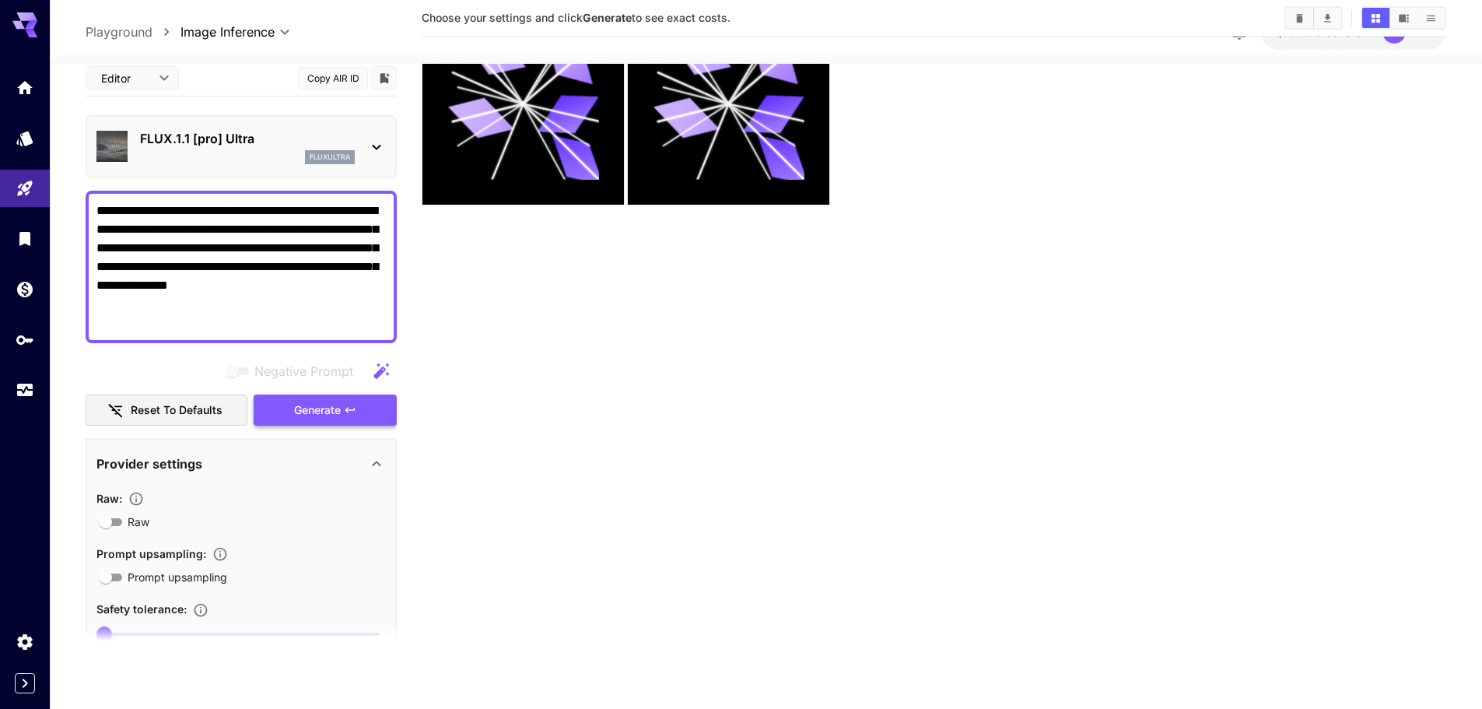
click at [324, 405] on span "Generate" at bounding box center [317, 409] width 47 height 19
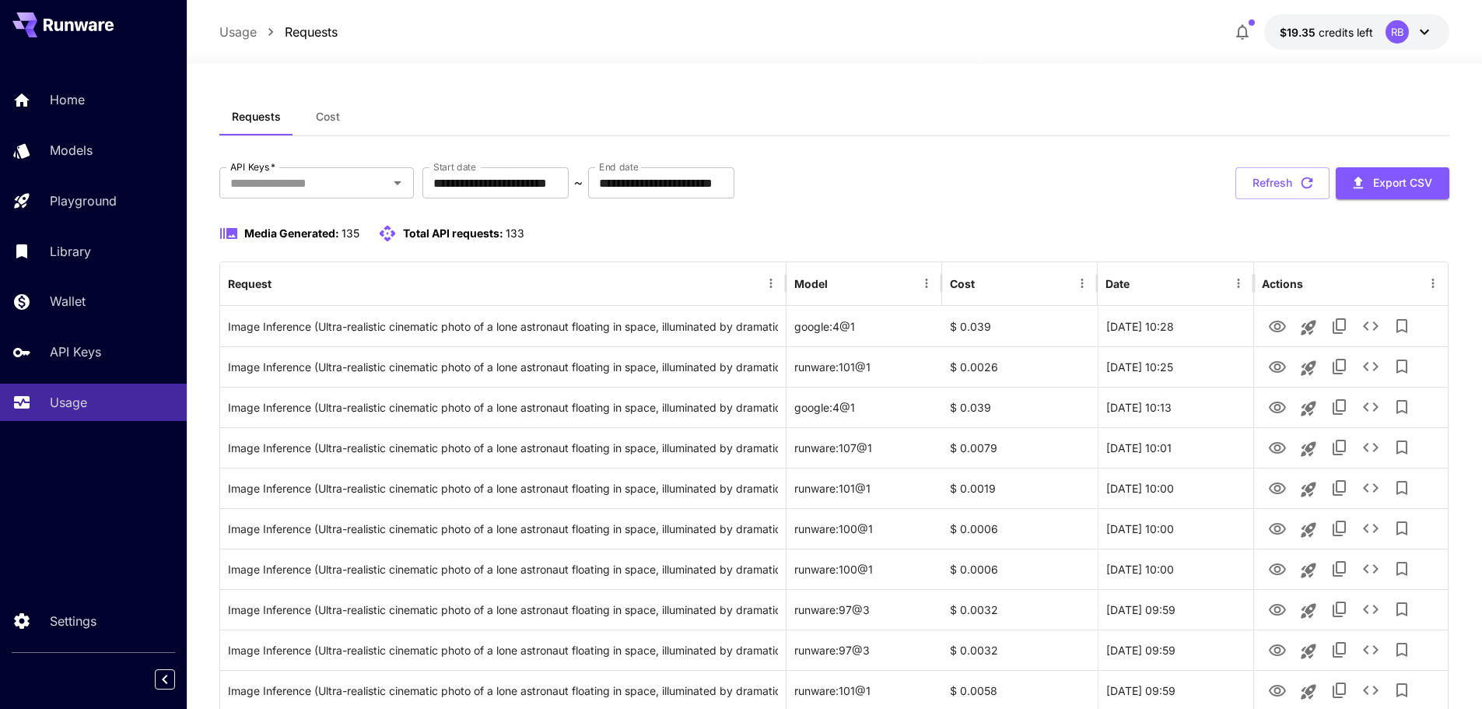
click at [987, 182] on div "**********" at bounding box center [834, 183] width 1231 height 32
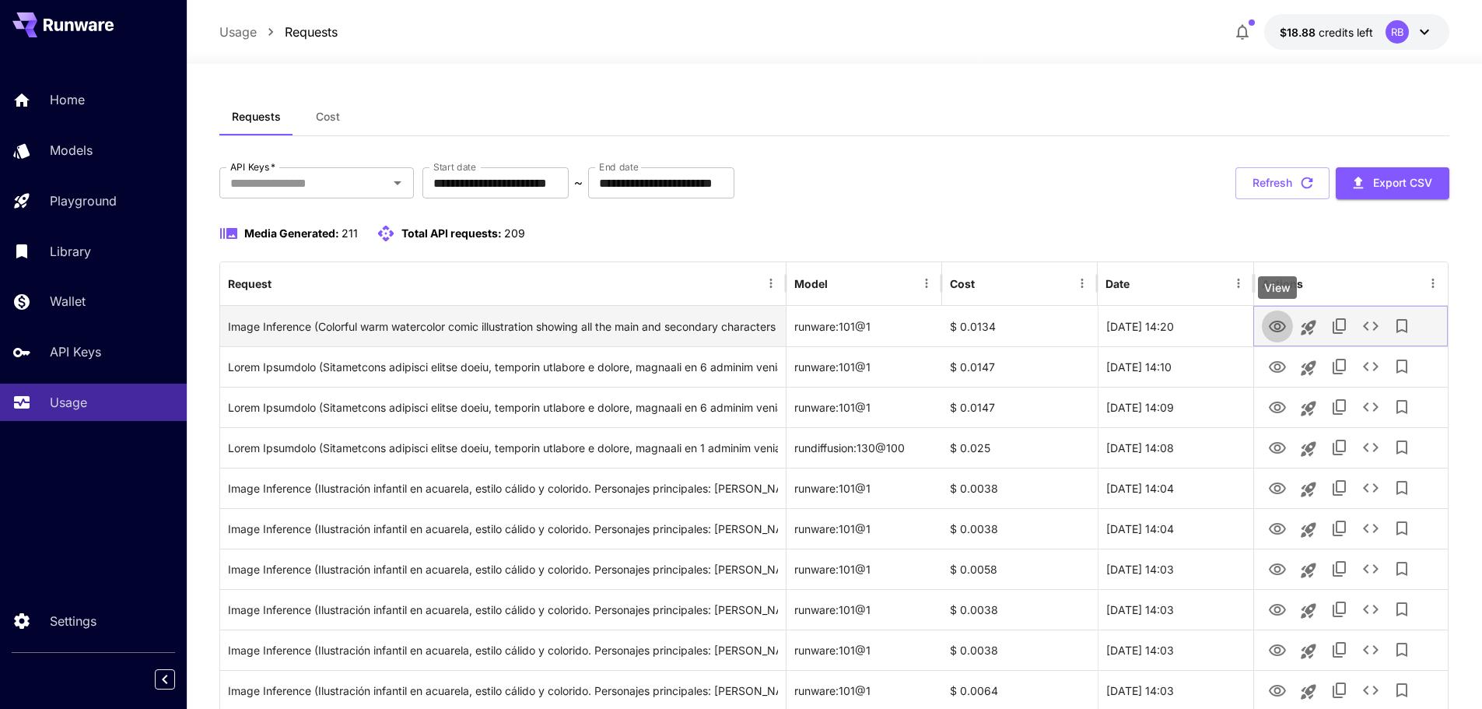
click at [1274, 333] on icon "View" at bounding box center [1277, 326] width 19 height 19
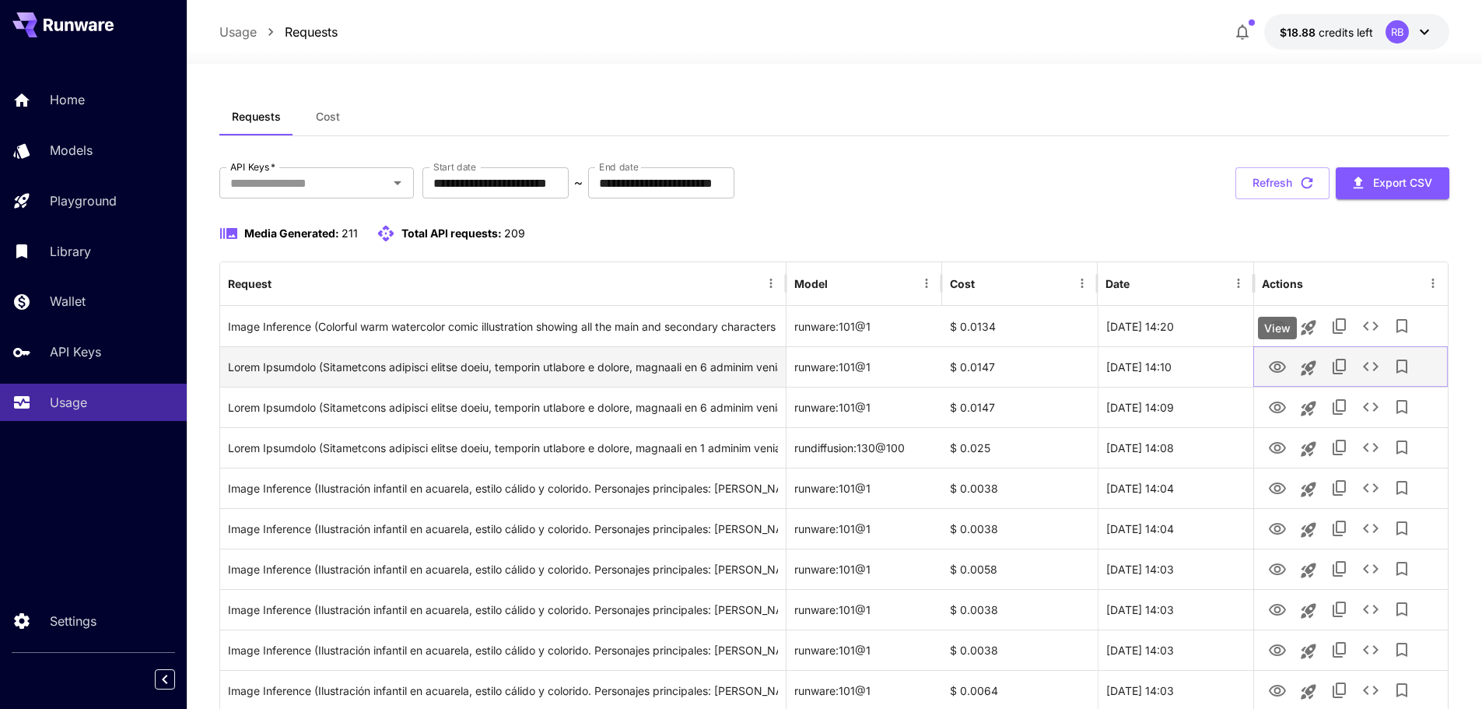
click at [1274, 365] on icon "View" at bounding box center [1277, 367] width 19 height 19
